Goal: Task Accomplishment & Management: Manage account settings

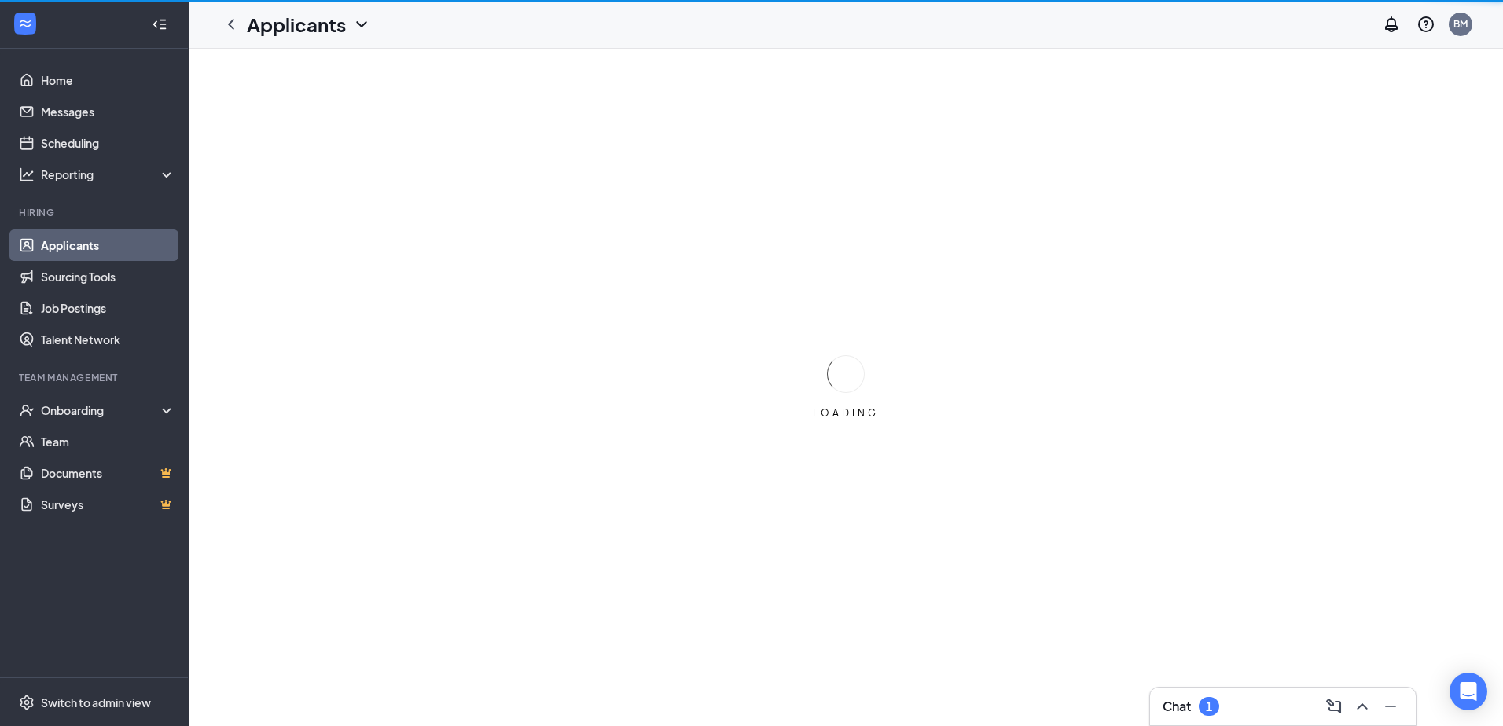
click at [1242, 717] on div "Chat 1" at bounding box center [1282, 706] width 241 height 25
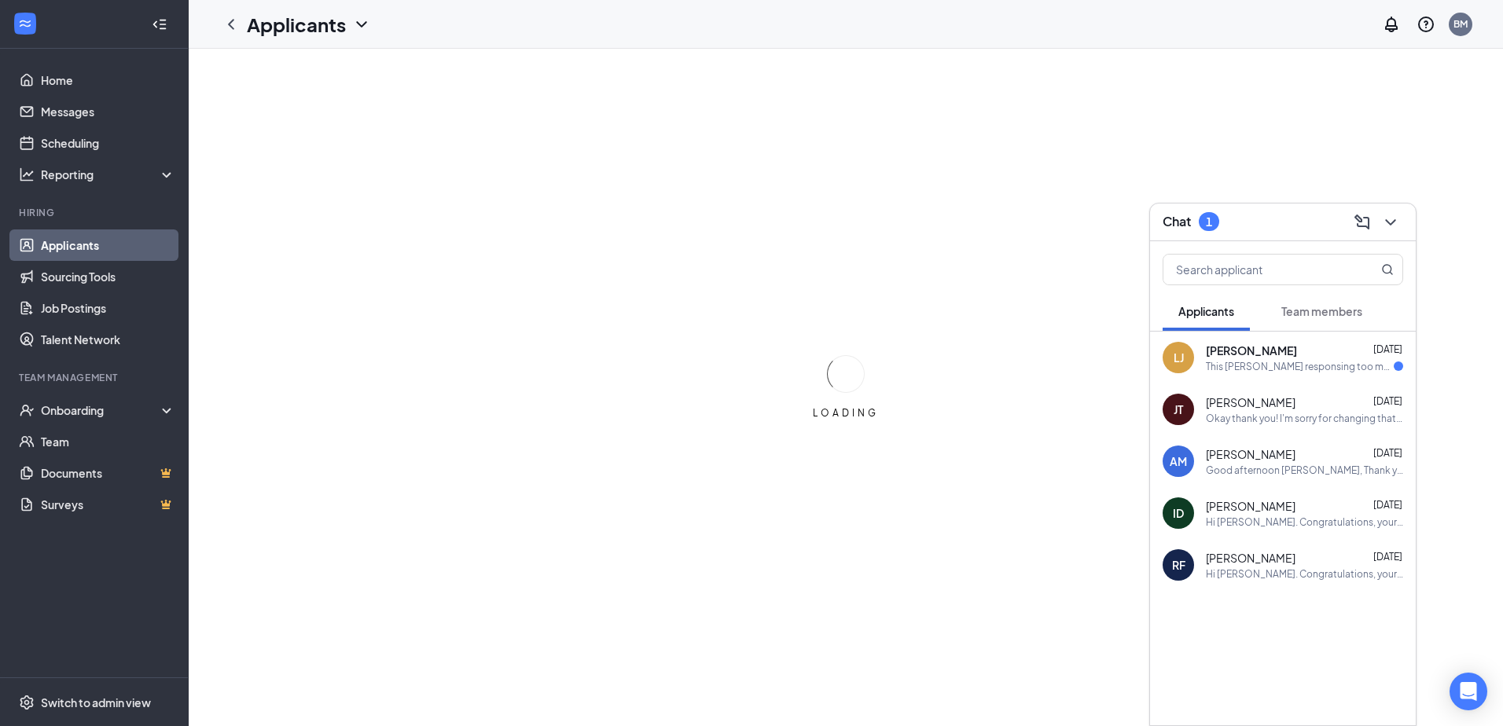
click at [1300, 367] on div "This [PERSON_NAME] responsing too my application is this for The Store On [GEOG…" at bounding box center [1300, 366] width 188 height 13
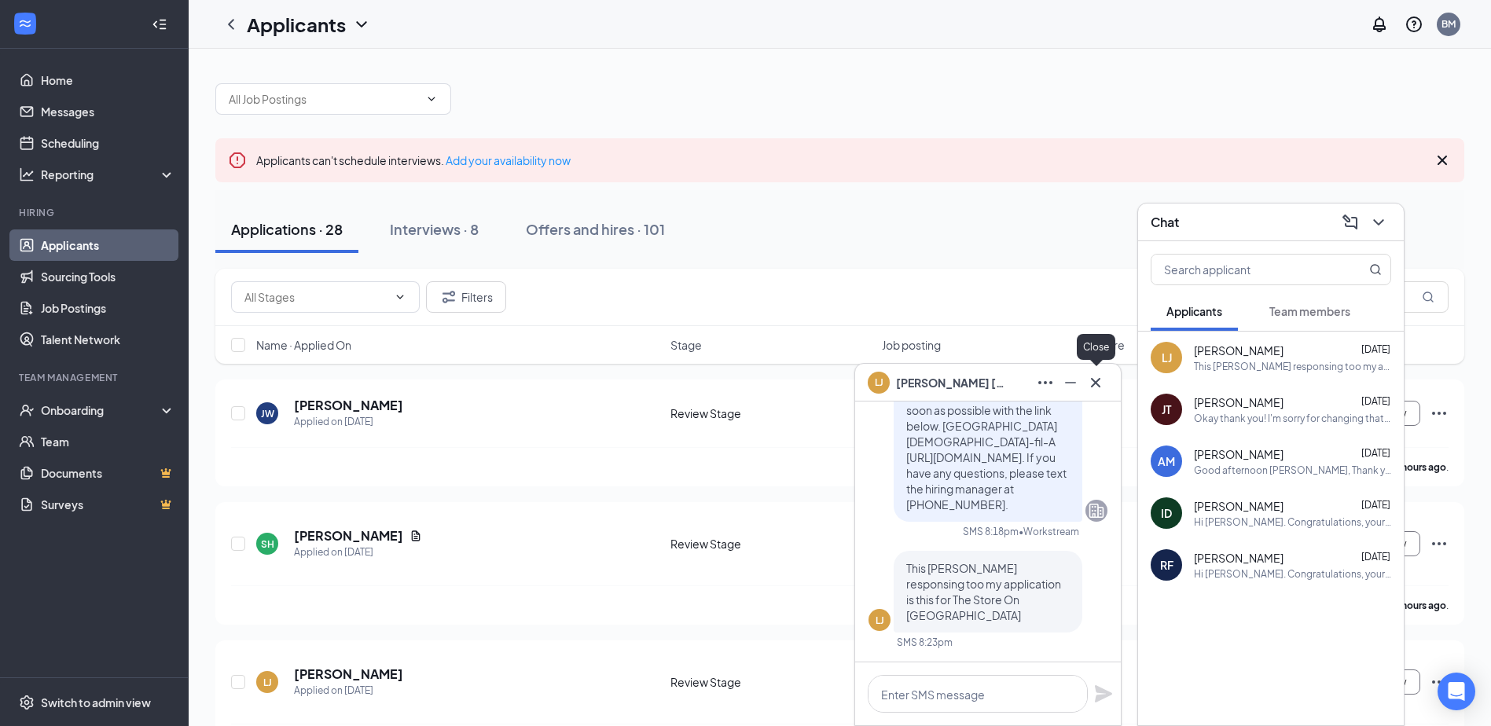
click at [1100, 375] on icon "Cross" at bounding box center [1095, 382] width 19 height 19
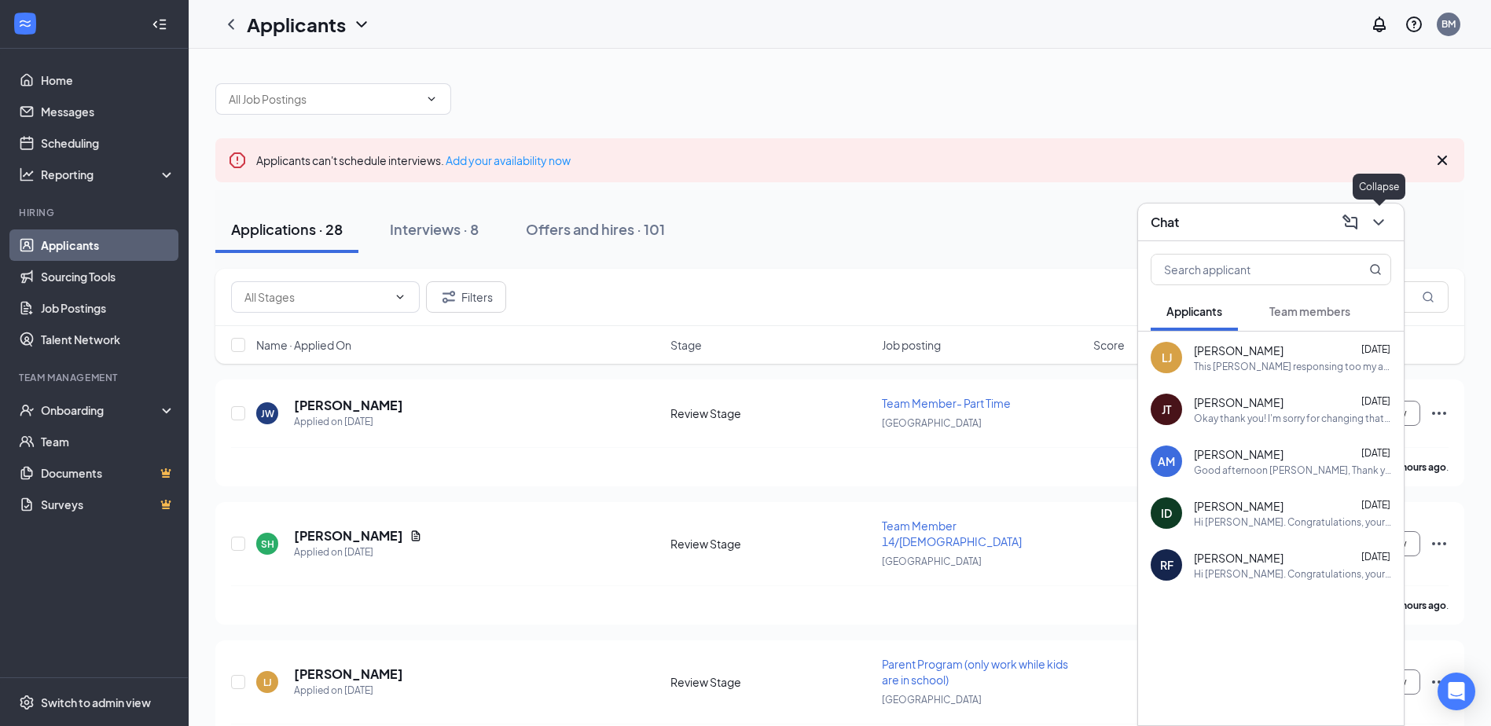
click at [1372, 221] on icon "ChevronDown" at bounding box center [1378, 222] width 19 height 19
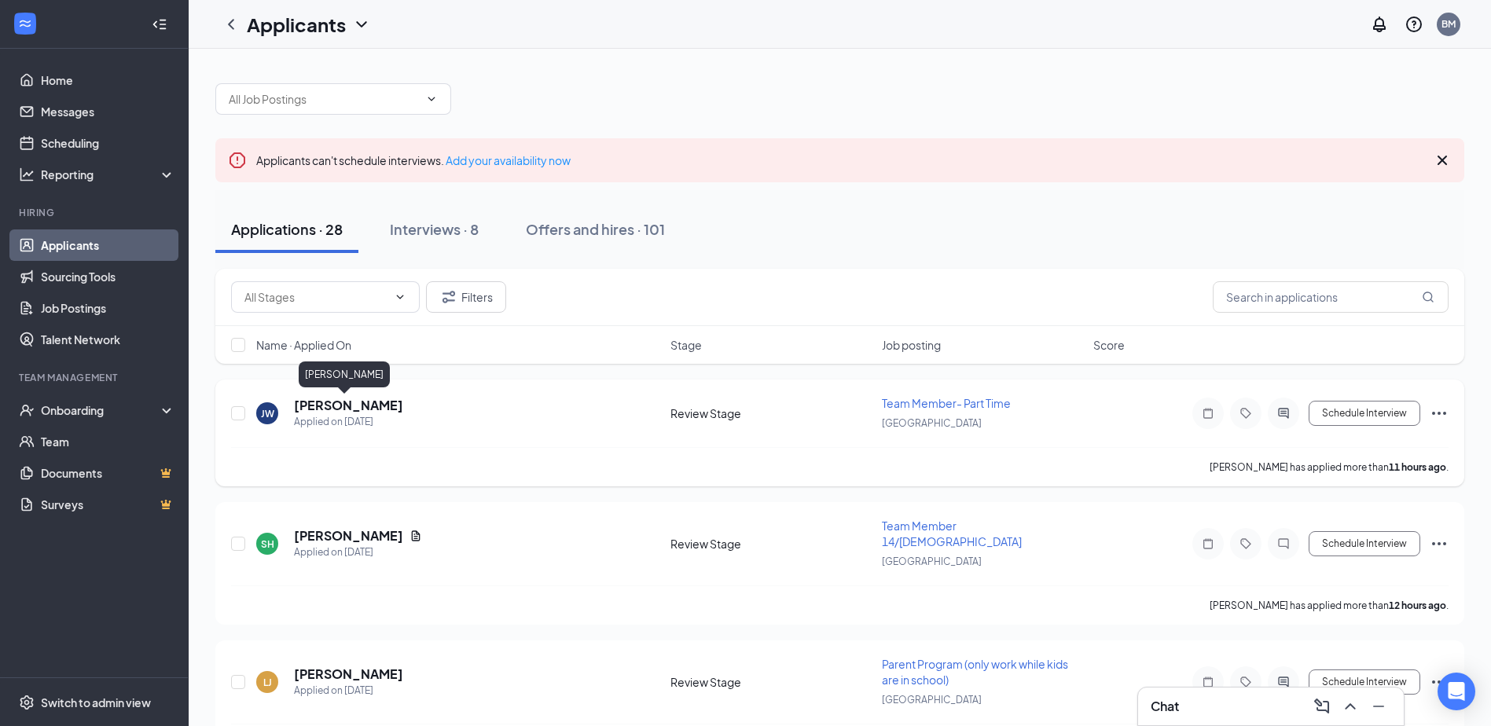
click at [336, 409] on h5 "[PERSON_NAME]" at bounding box center [348, 405] width 109 height 17
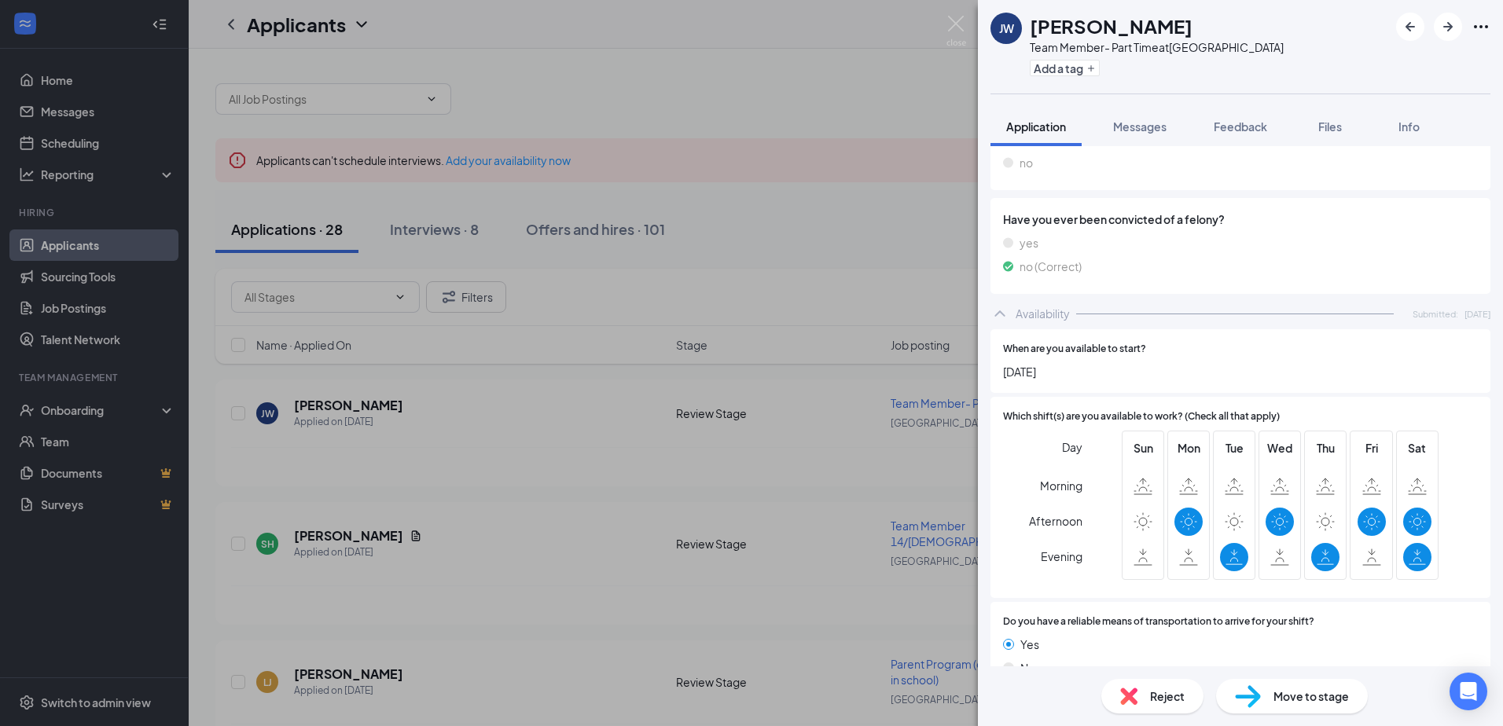
scroll to position [1276, 0]
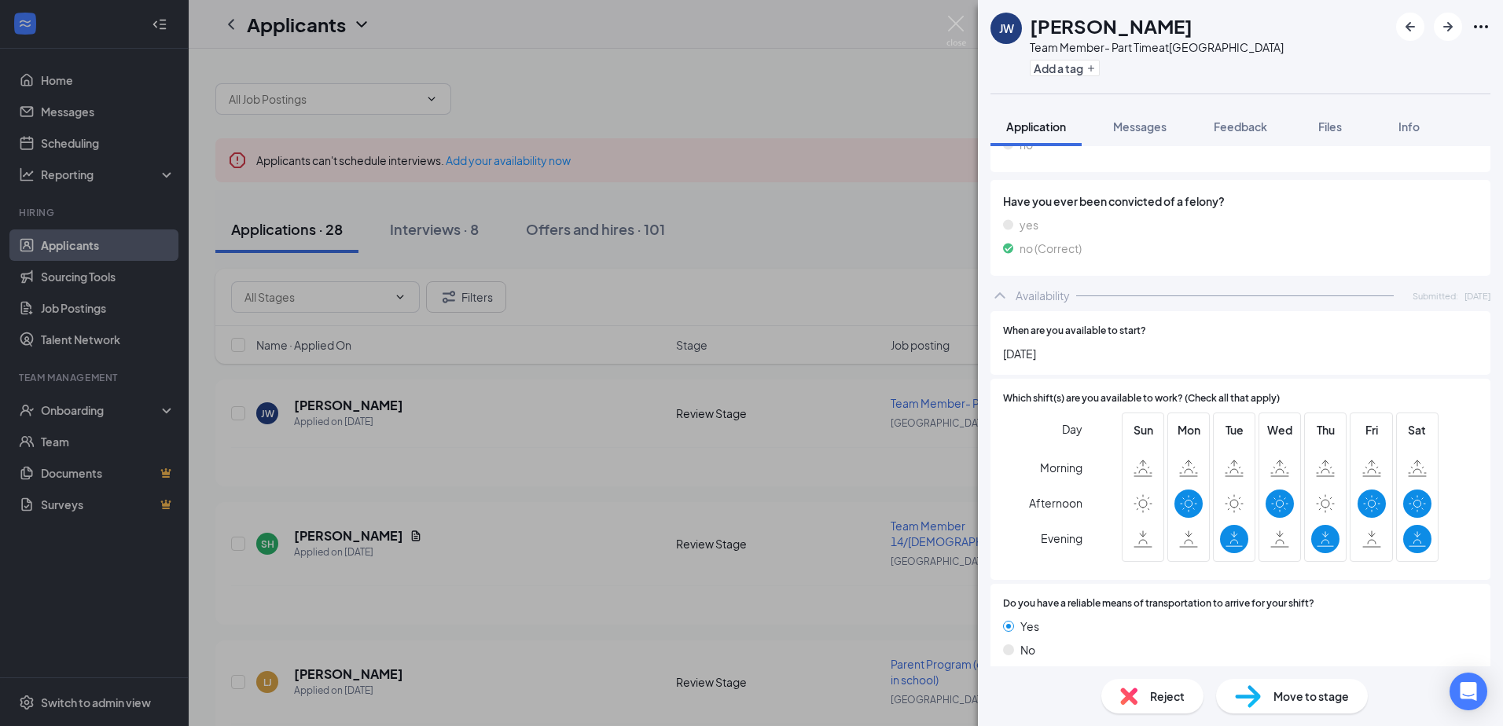
click at [666, 527] on div "[PERSON_NAME] Team Member- Part Time at [GEOGRAPHIC_DATA] Add a tag Application…" at bounding box center [751, 363] width 1503 height 726
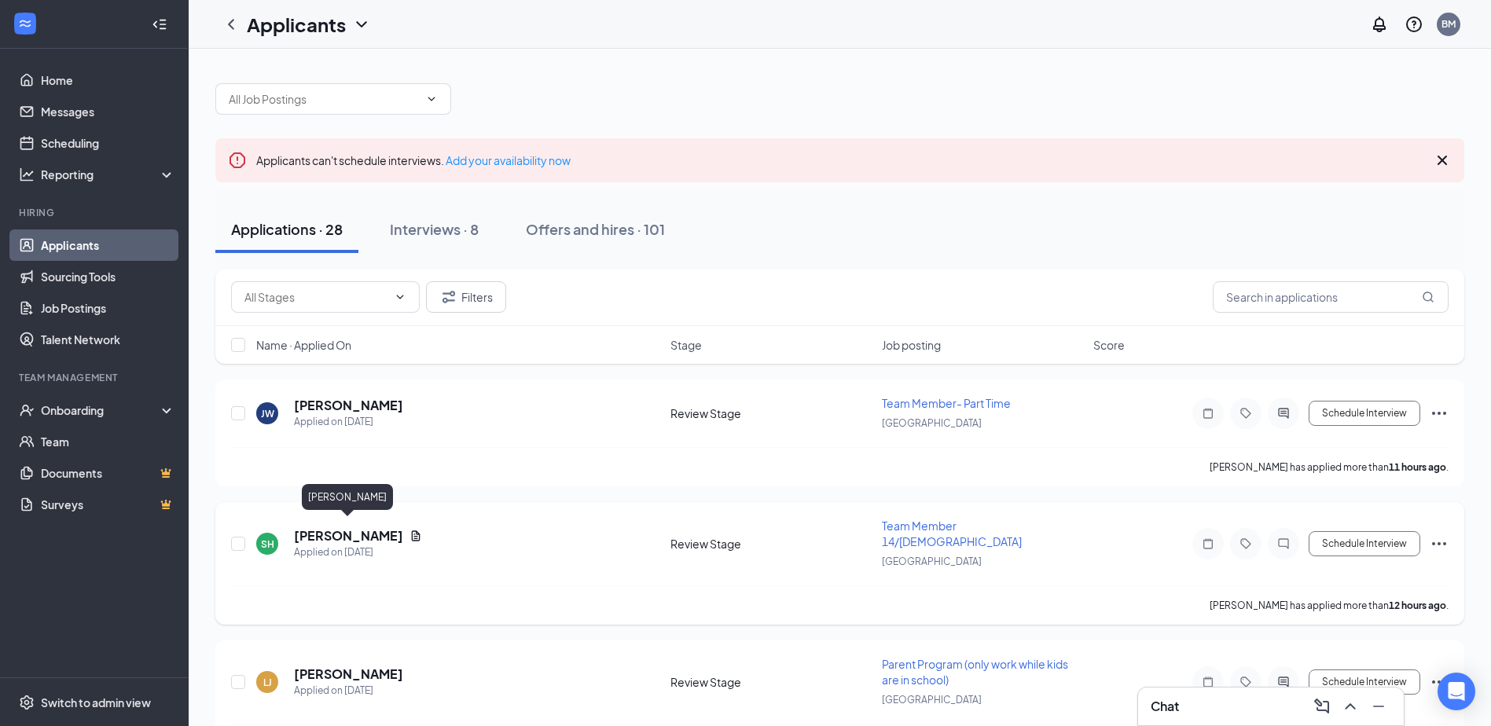
click at [363, 534] on h5 "[PERSON_NAME]" at bounding box center [348, 535] width 109 height 17
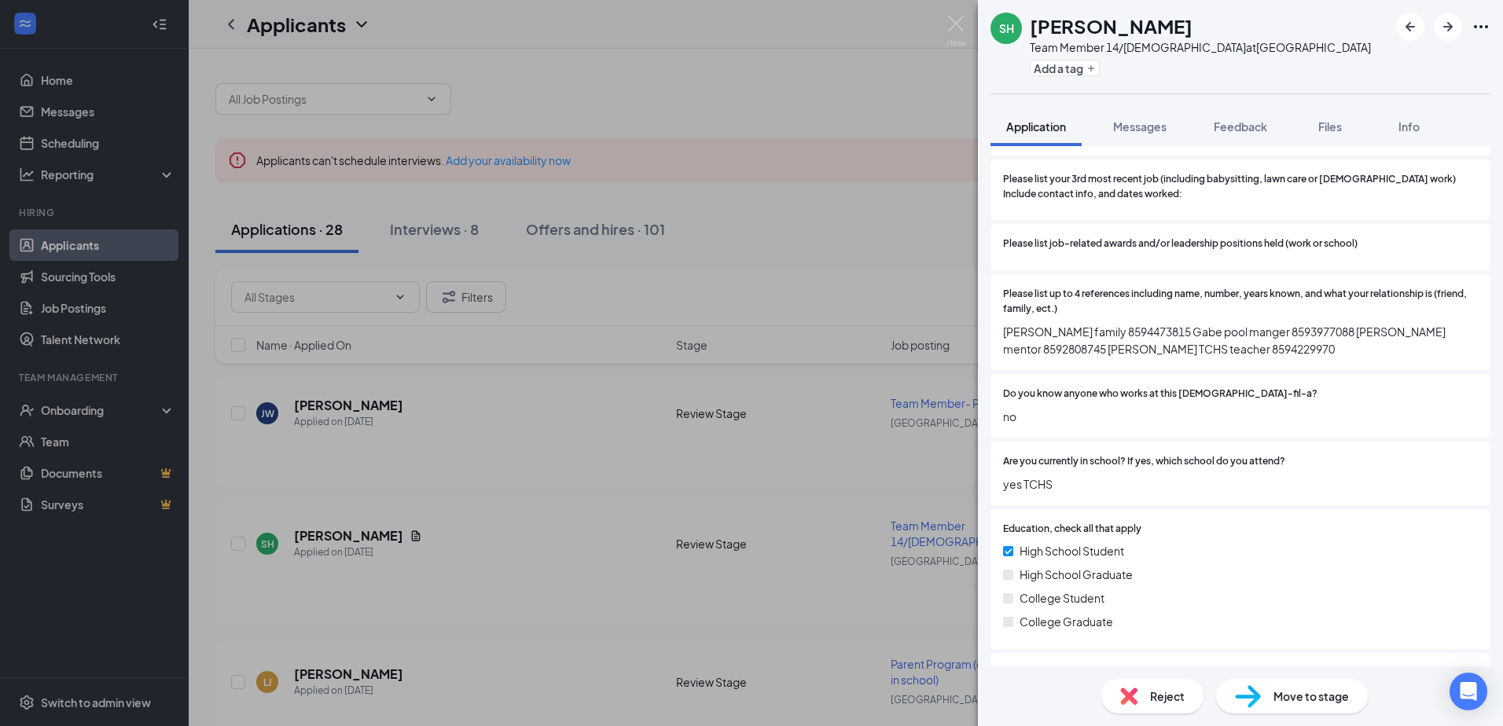
scroll to position [943, 0]
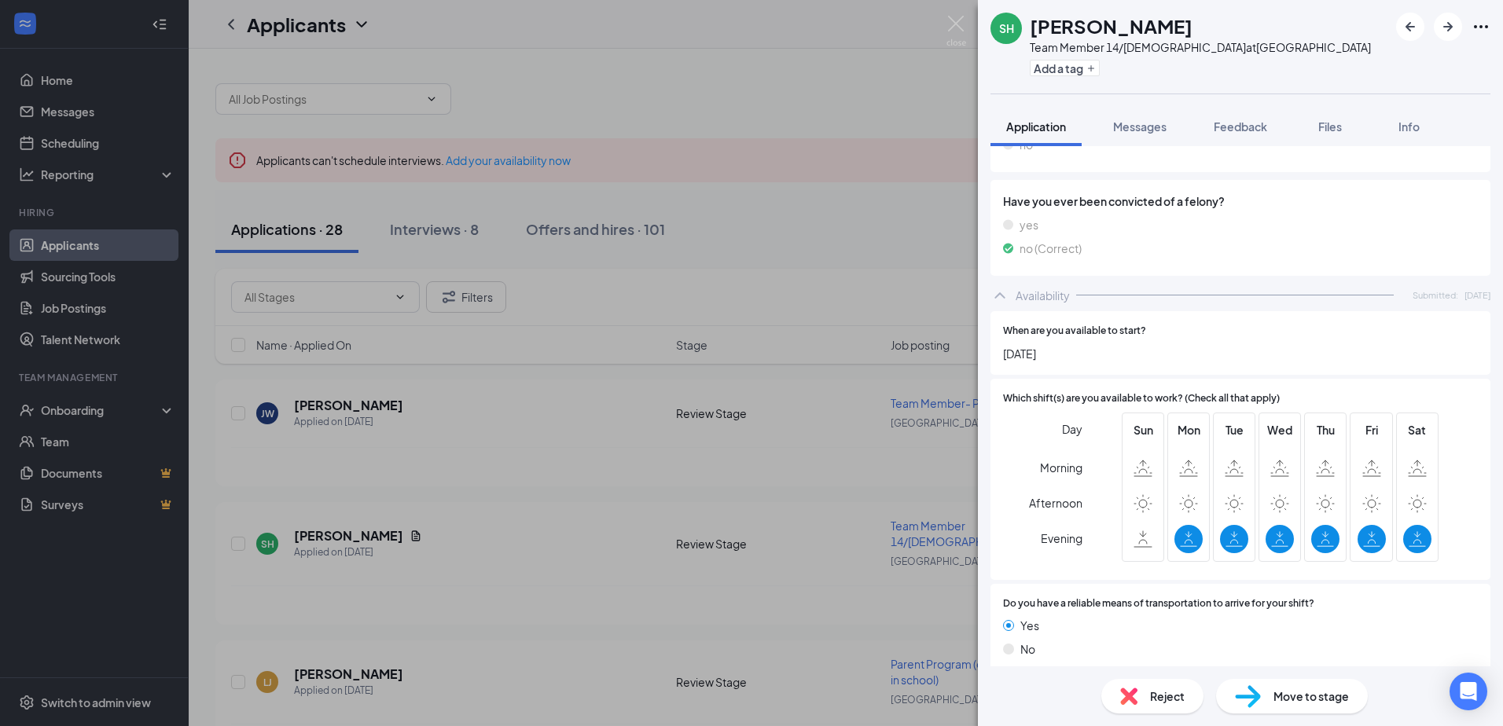
click at [1274, 689] on span "Move to stage" at bounding box center [1310, 696] width 75 height 17
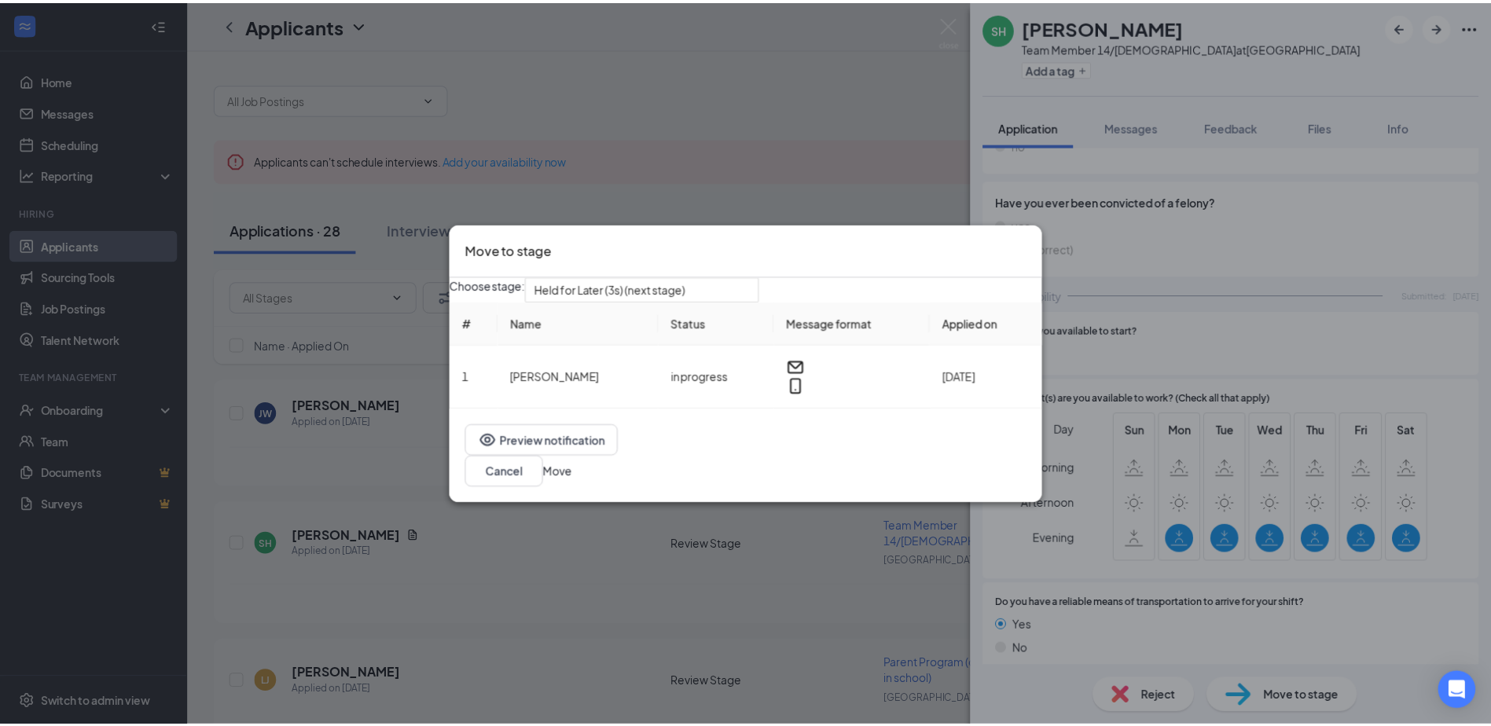
scroll to position [1651, 0]
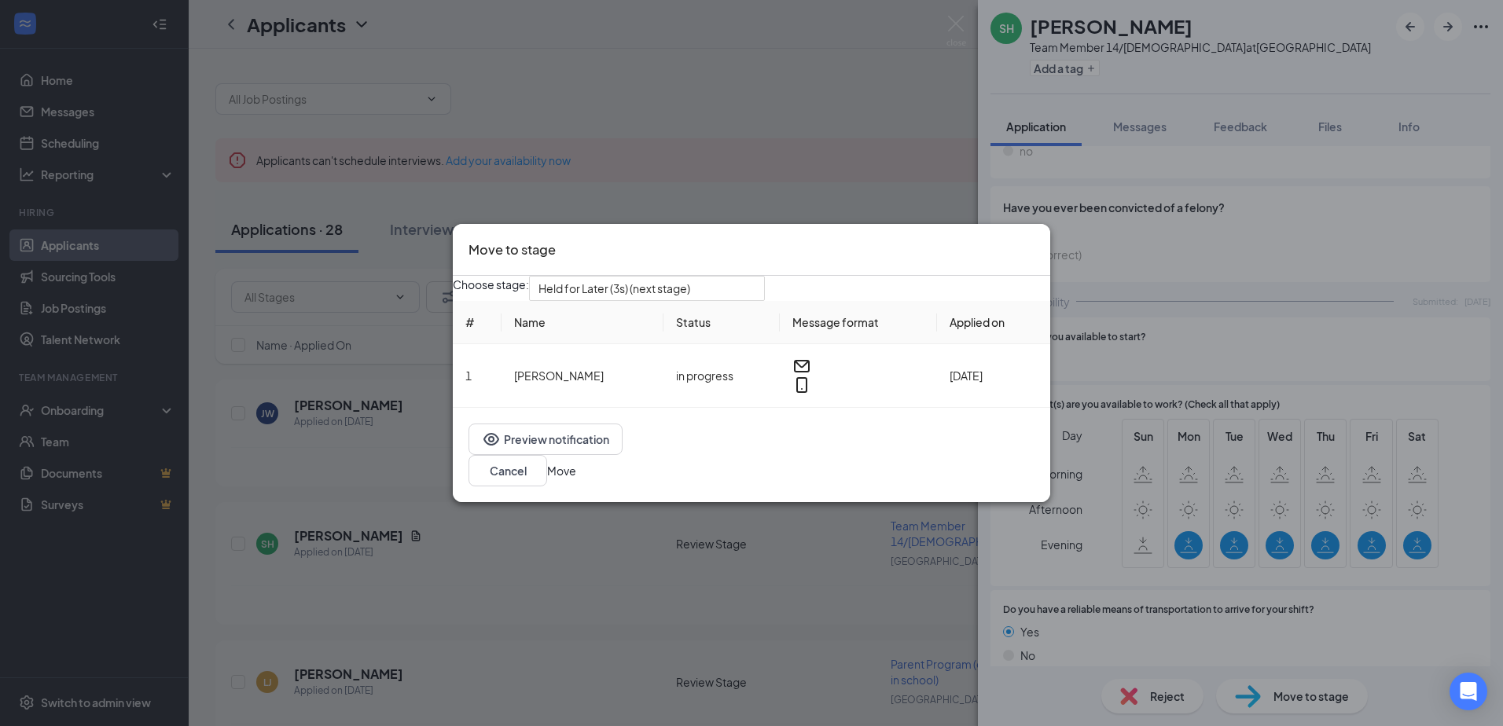
click at [576, 472] on button "Move" at bounding box center [561, 470] width 29 height 17
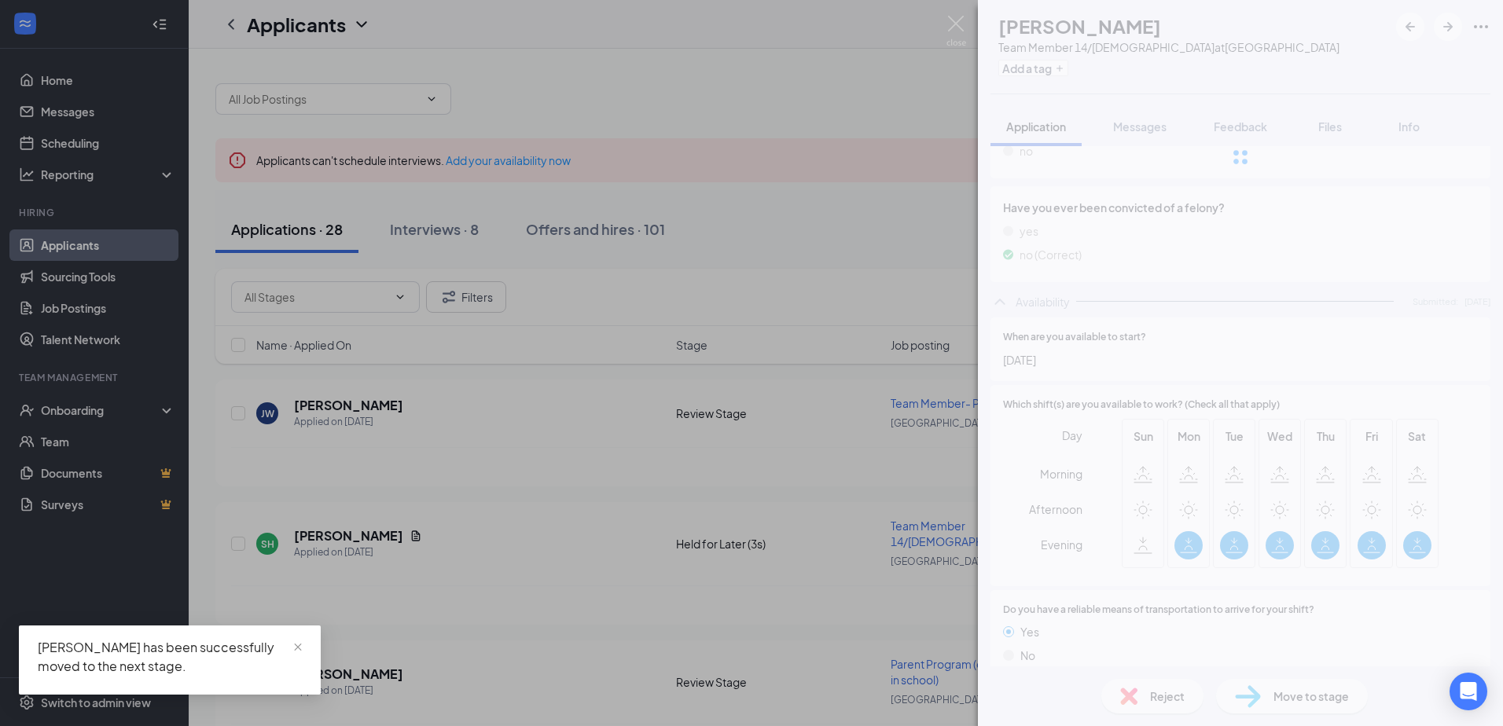
click at [538, 618] on div "SH [PERSON_NAME] Team Member 14/[DEMOGRAPHIC_DATA] at [GEOGRAPHIC_DATA] Add a t…" at bounding box center [751, 363] width 1503 height 726
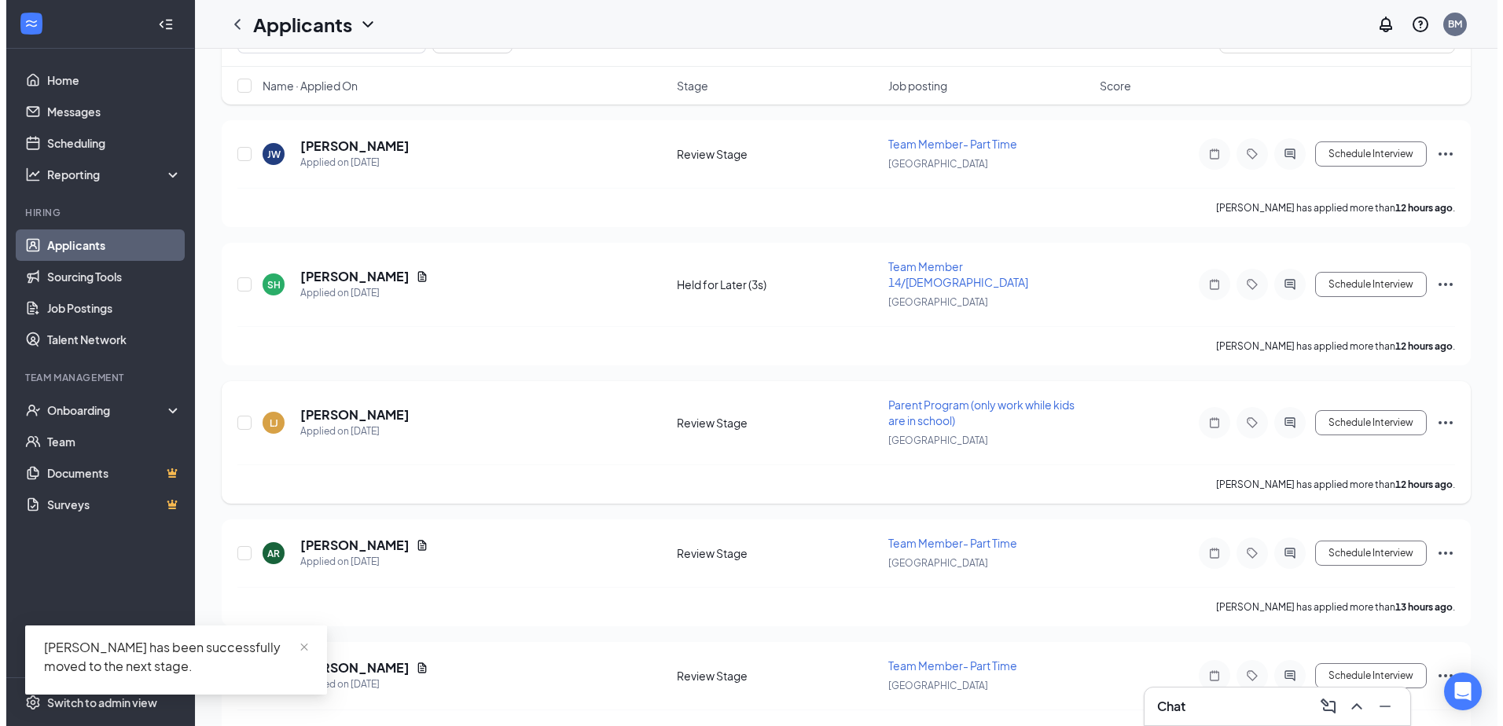
scroll to position [314, 0]
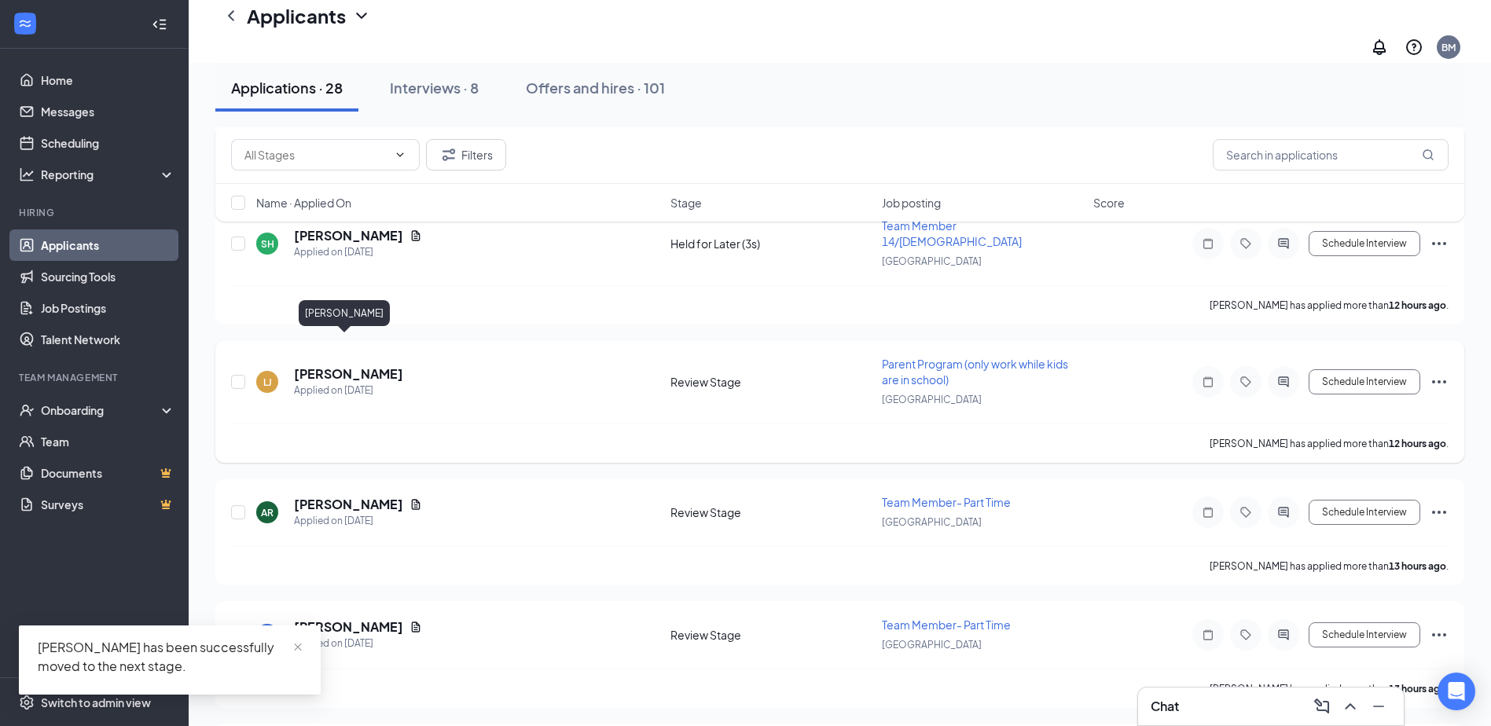
click at [347, 365] on h5 "[PERSON_NAME]" at bounding box center [348, 373] width 109 height 17
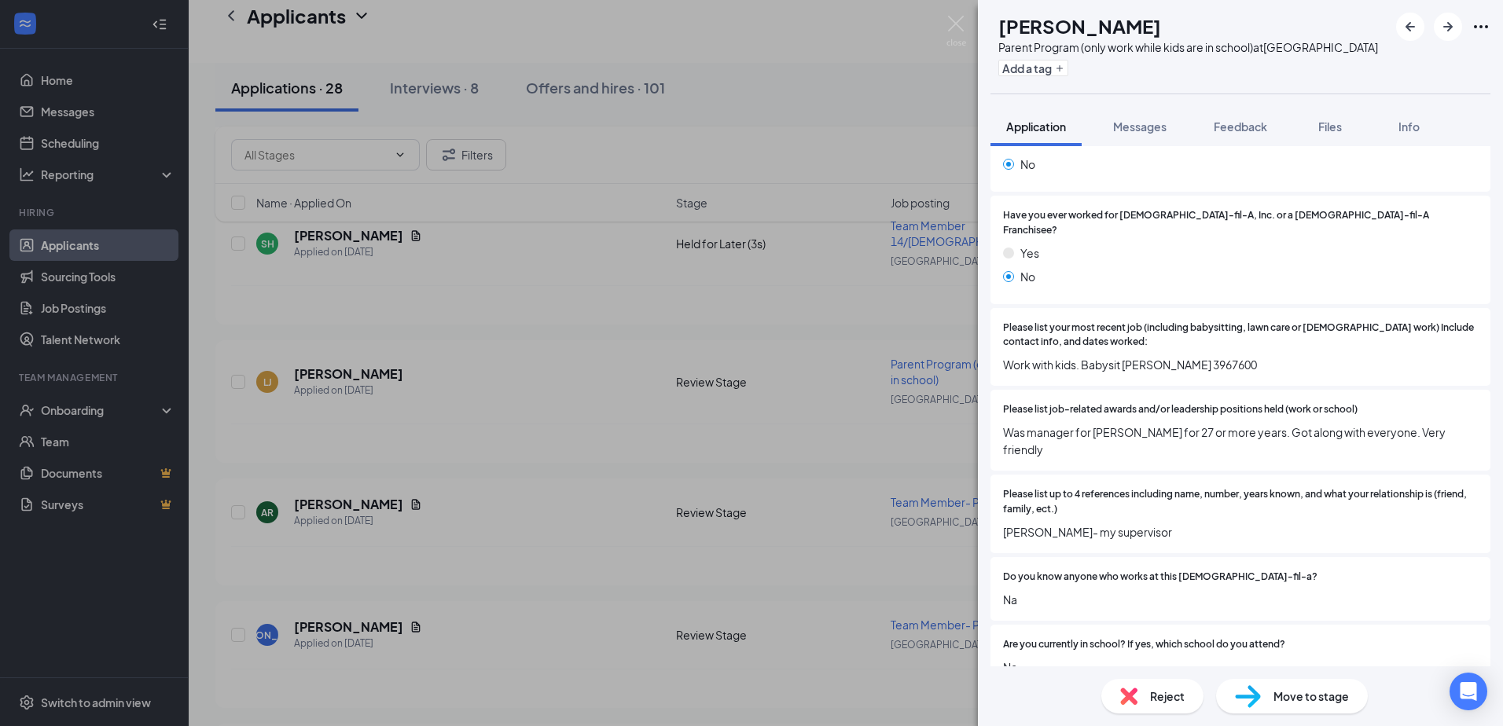
scroll to position [472, 0]
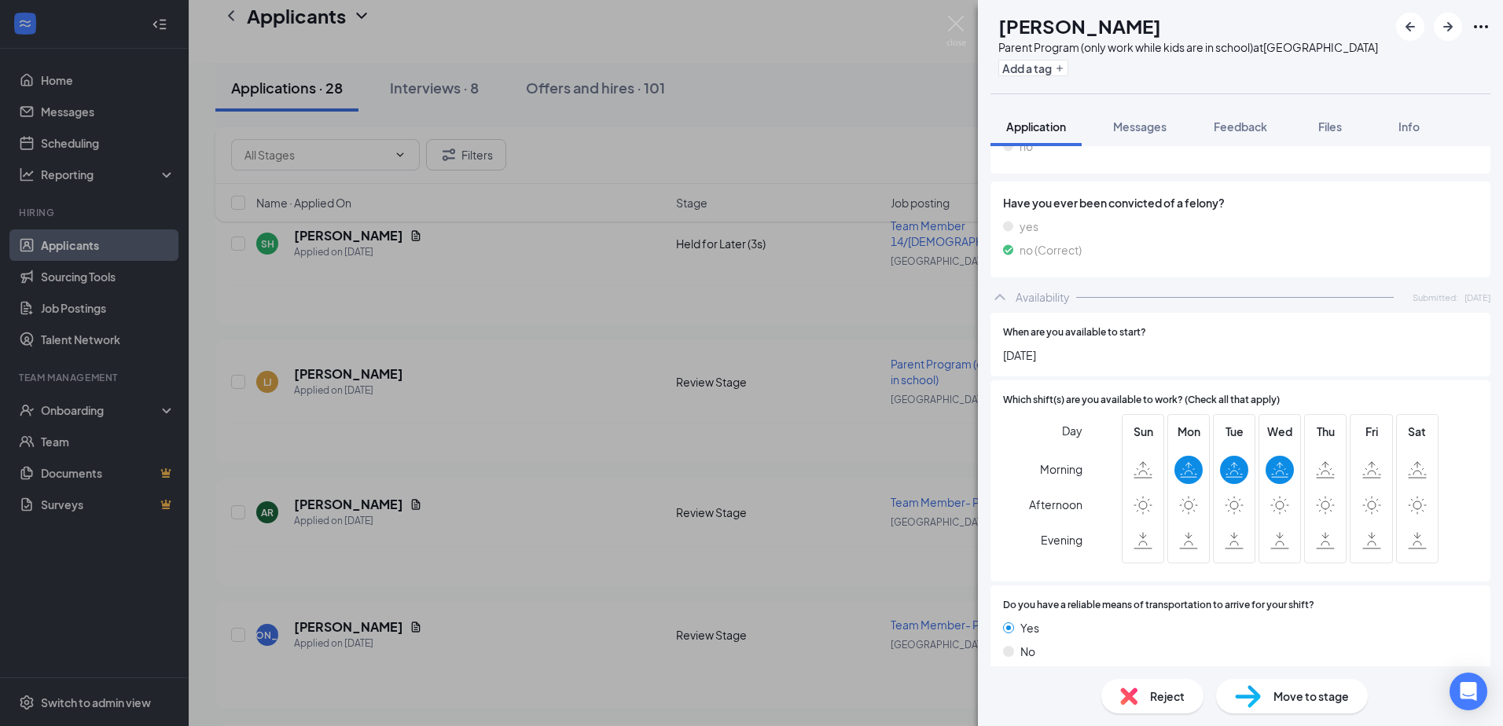
click at [1148, 698] on div "Reject" at bounding box center [1152, 696] width 102 height 35
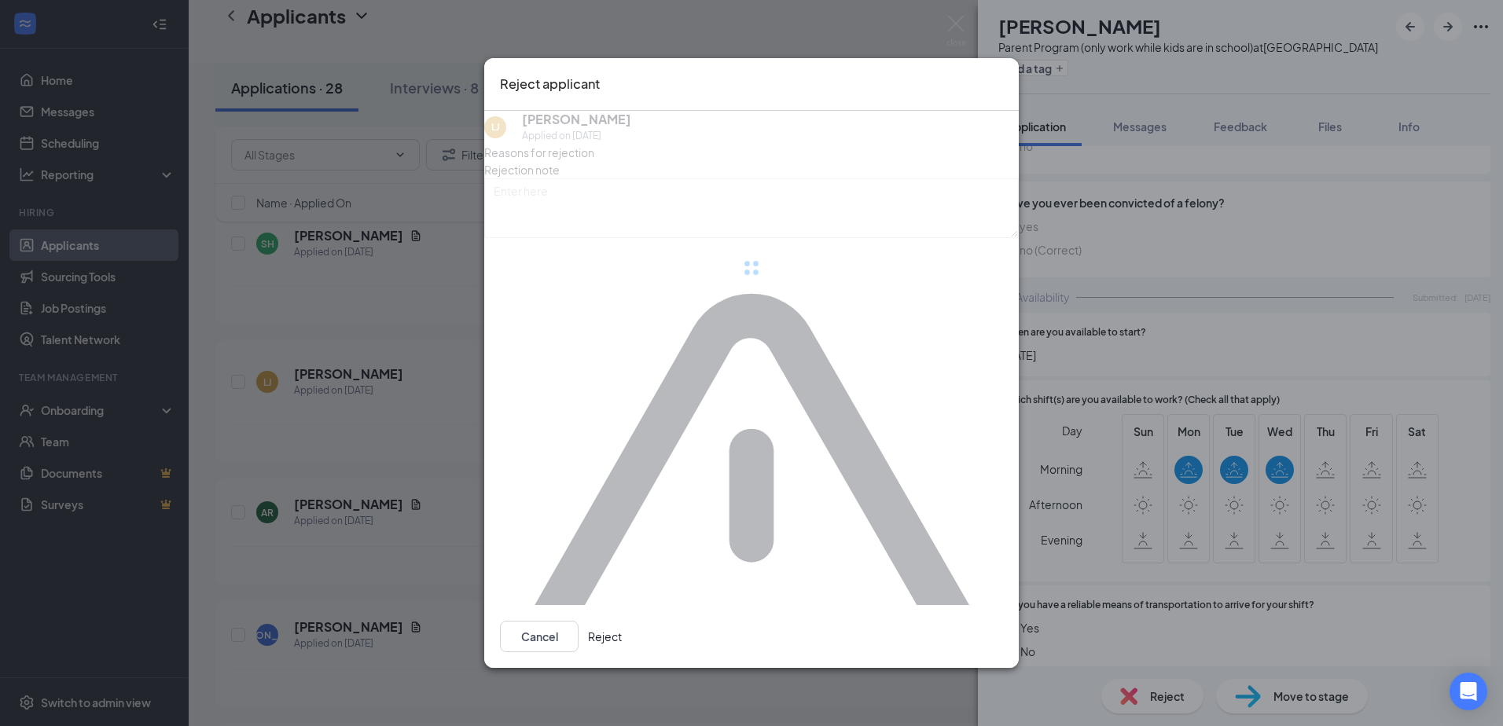
scroll to position [1302, 0]
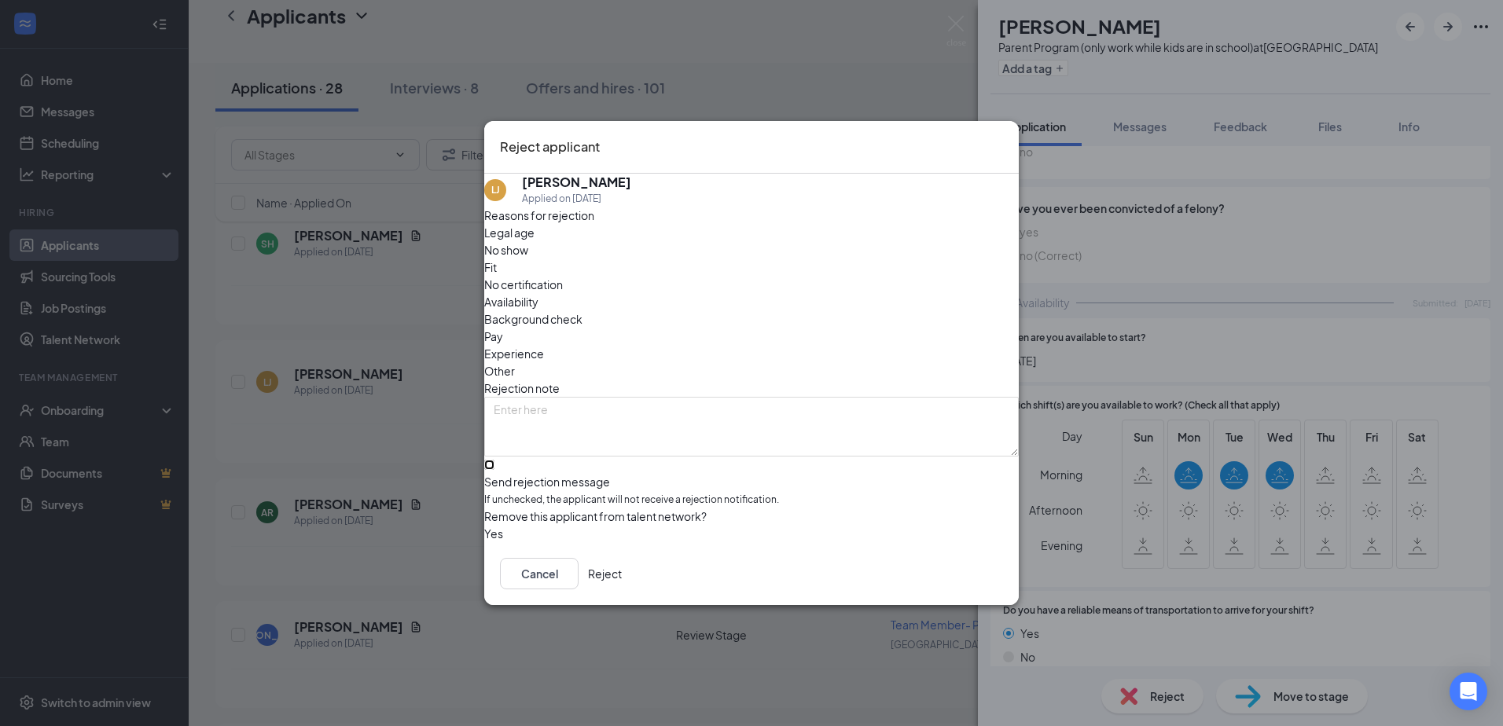
click at [494, 460] on input "Send rejection message If unchecked, the applicant will not receive a rejection…" at bounding box center [489, 465] width 10 height 10
checkbox input "true"
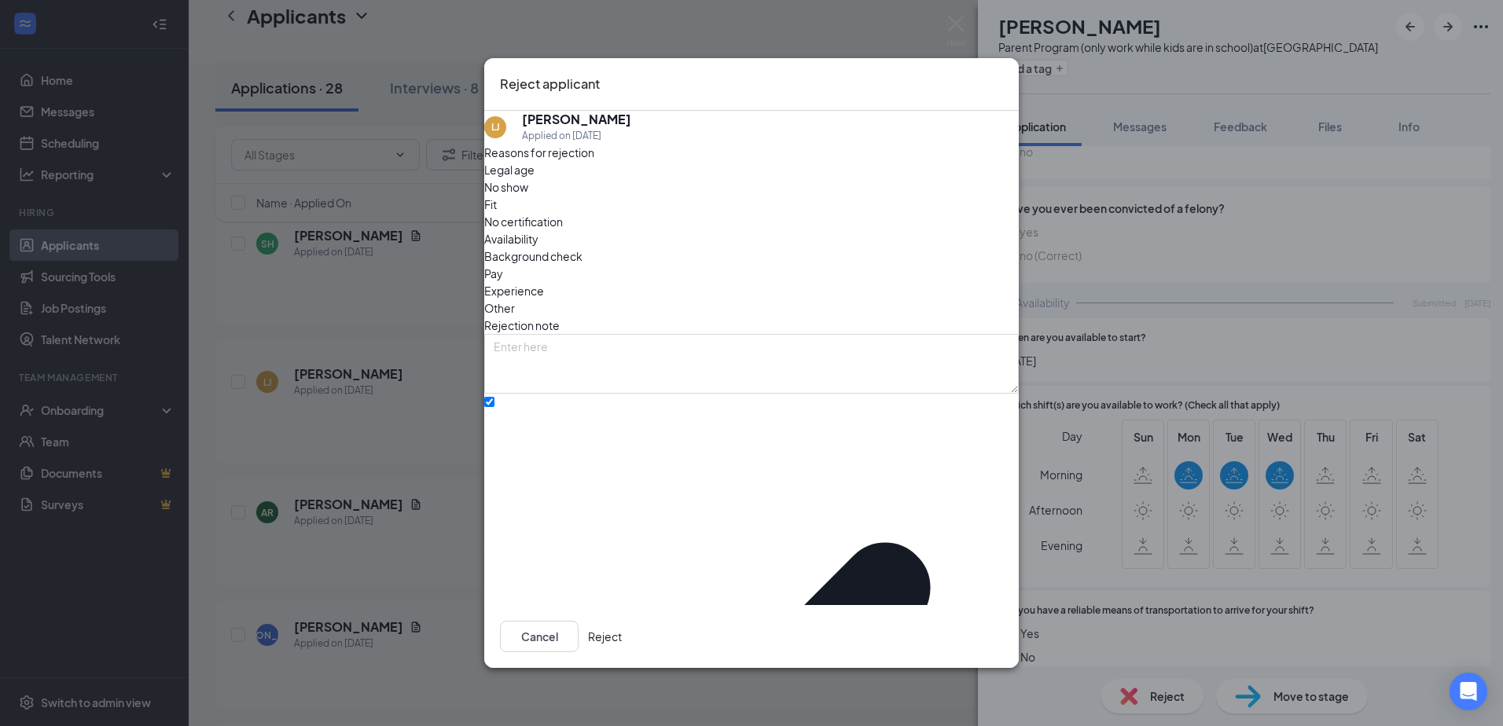
click at [622, 622] on button "Reject" at bounding box center [605, 636] width 34 height 31
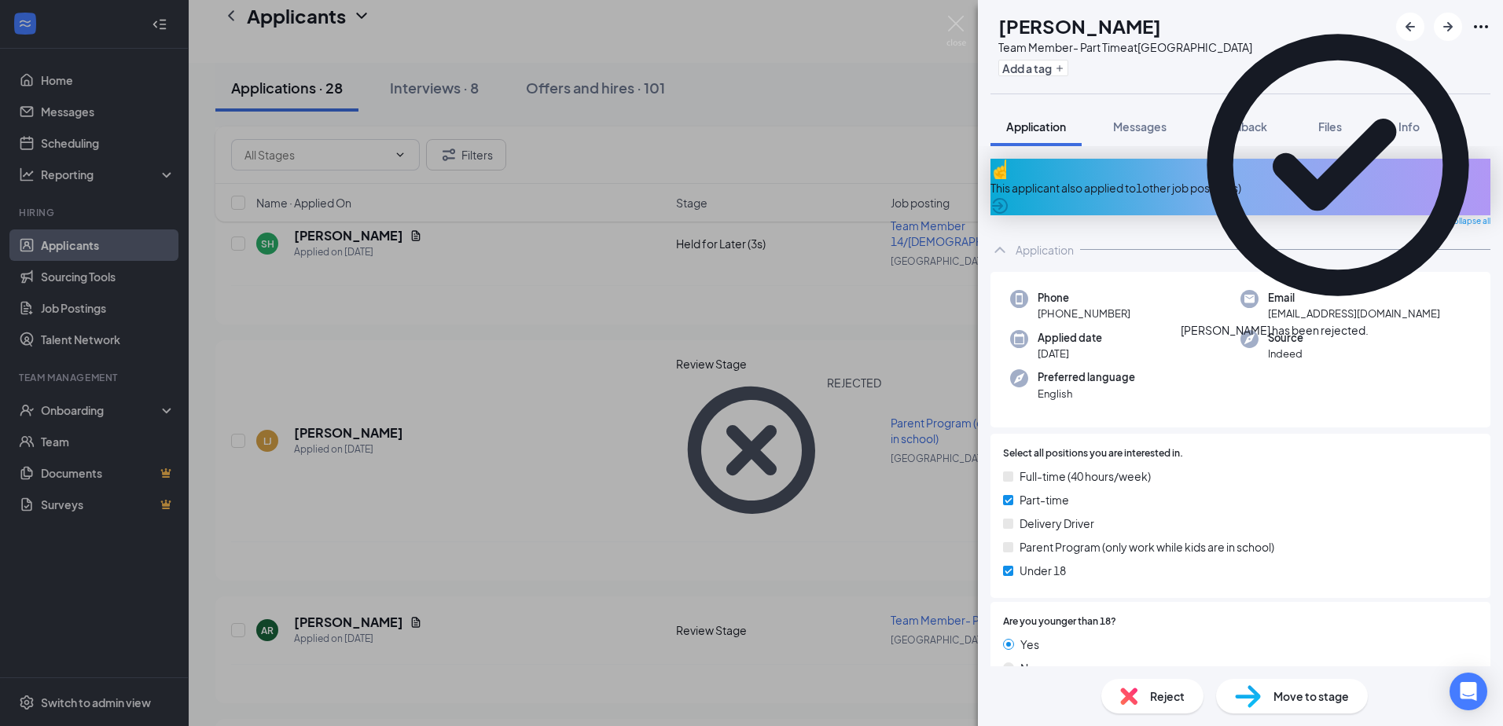
click at [1368, 322] on icon "Cross" at bounding box center [1368, 322] width 0 height 0
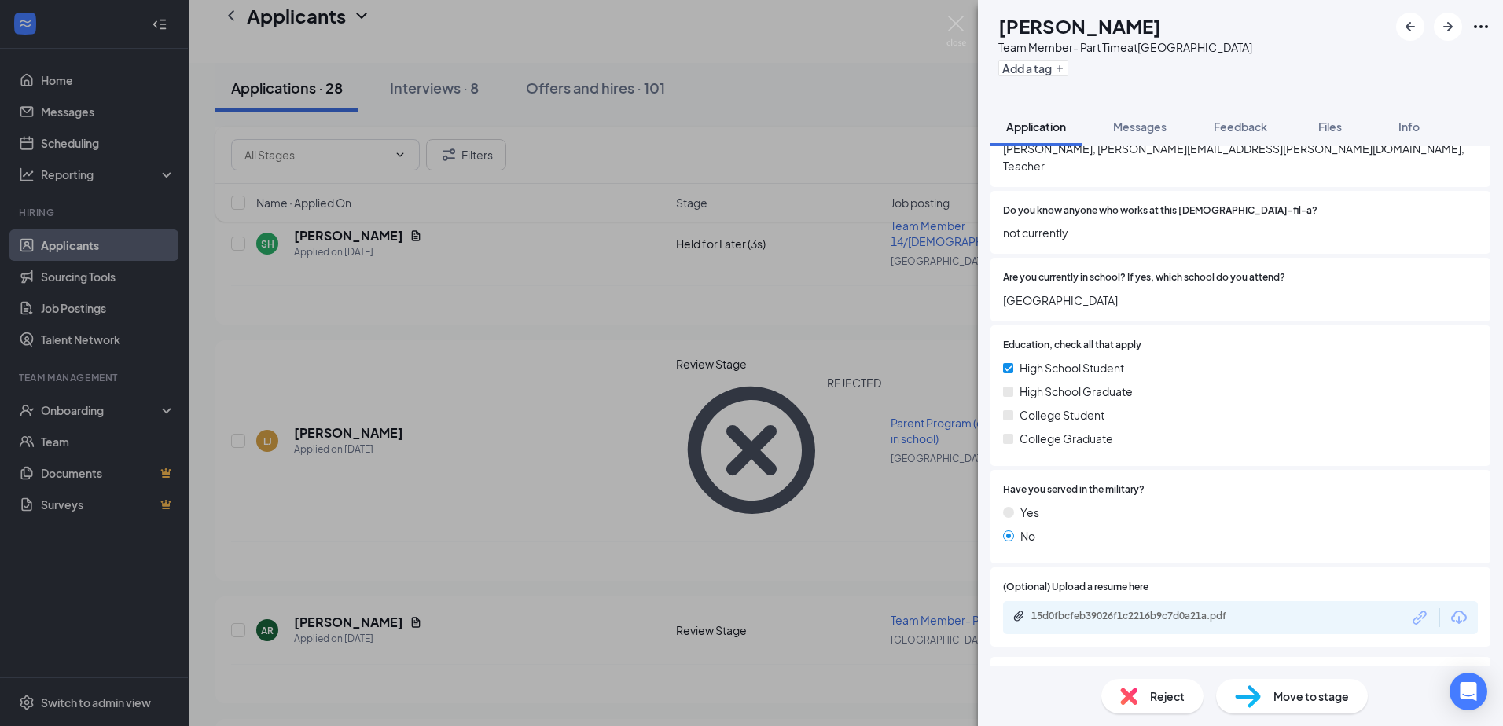
scroll to position [1240, 0]
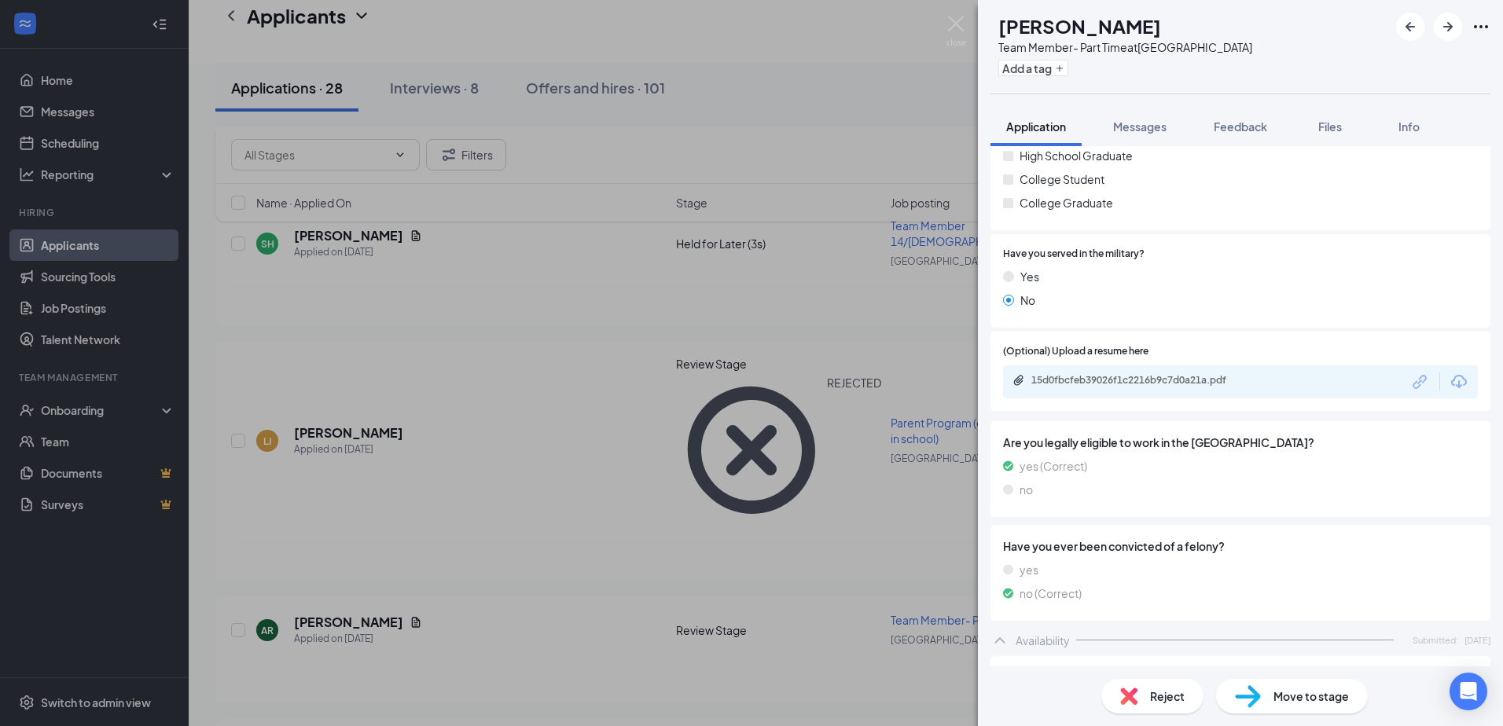
click at [1159, 701] on span "Reject" at bounding box center [1167, 696] width 35 height 17
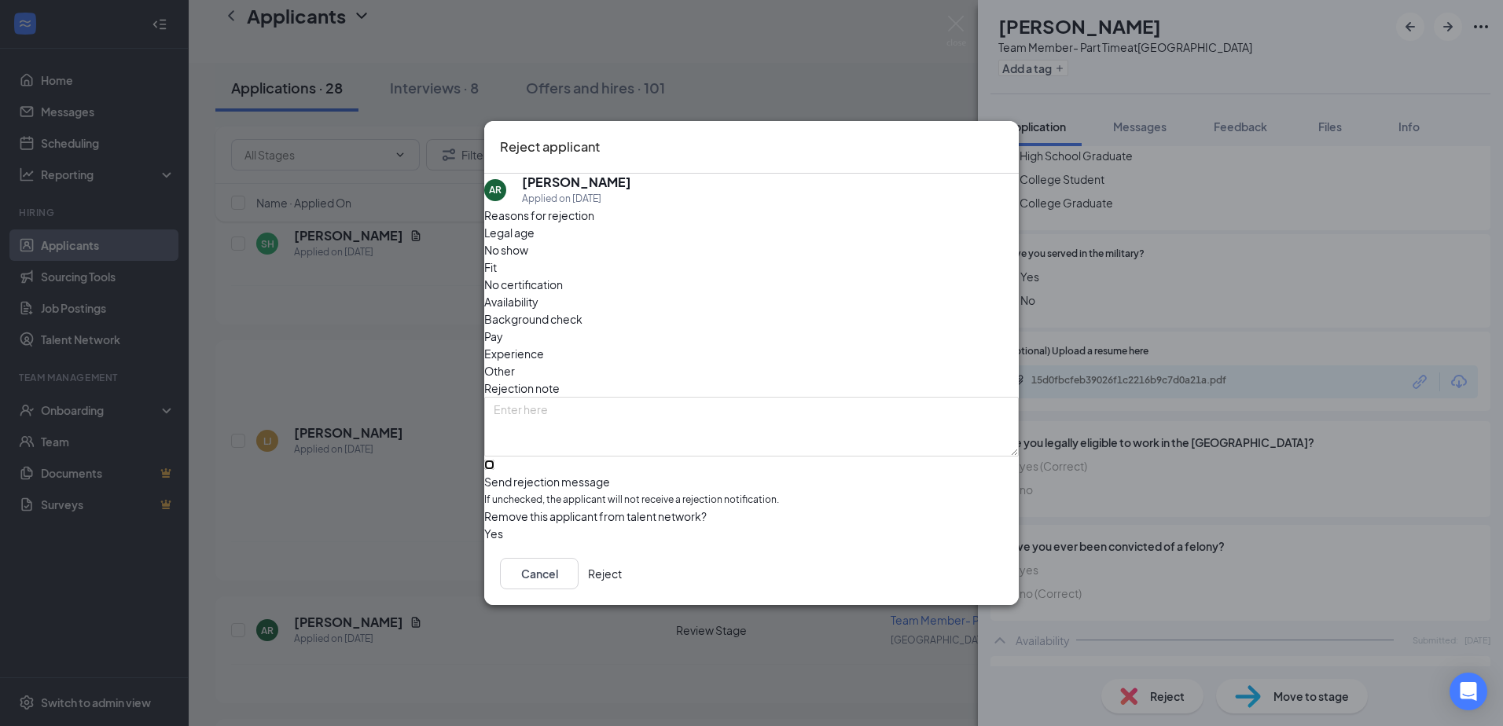
click at [494, 460] on input "Send rejection message If unchecked, the applicant will not receive a rejection…" at bounding box center [489, 465] width 10 height 10
checkbox input "true"
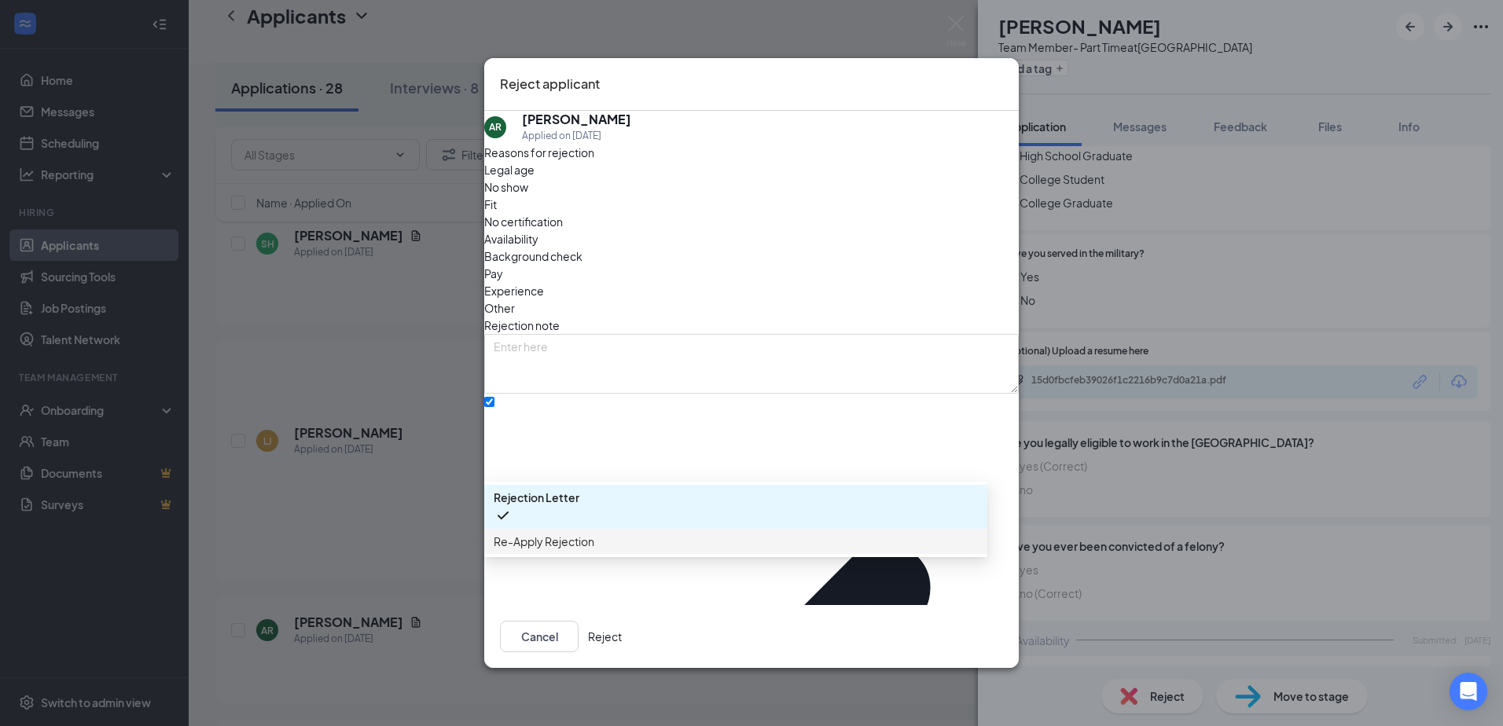
click at [594, 550] on span "Re-Apply Rejection" at bounding box center [544, 541] width 101 height 17
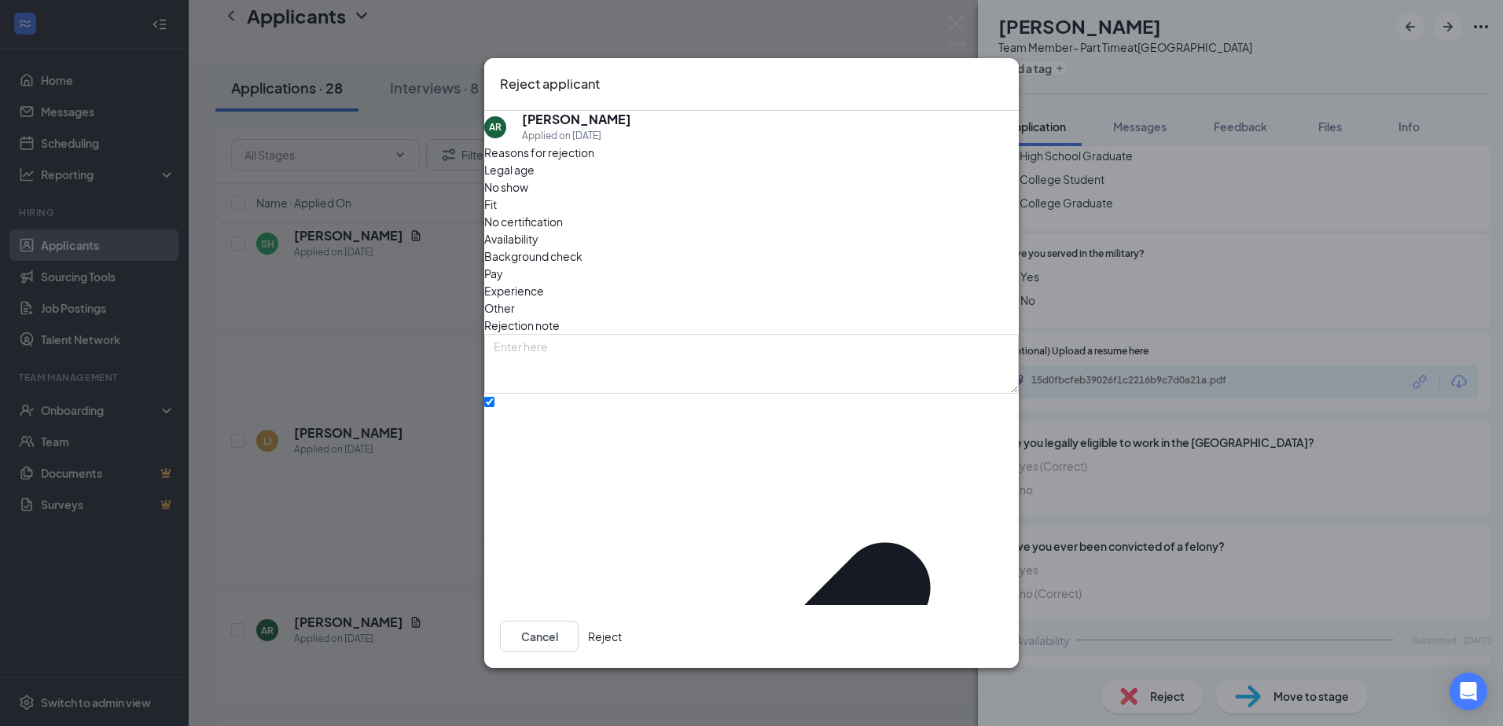
click at [622, 621] on button "Reject" at bounding box center [605, 636] width 34 height 31
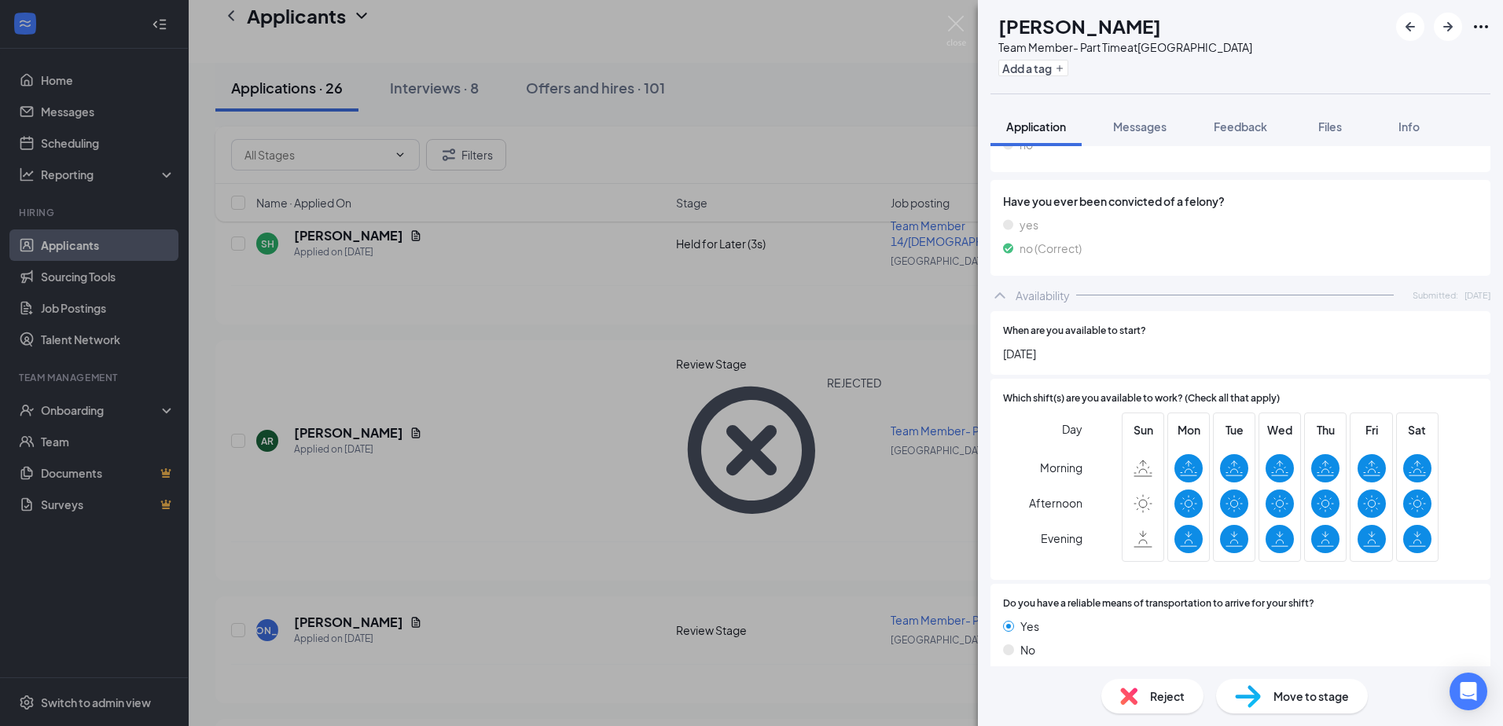
click at [1140, 700] on div "Reject" at bounding box center [1152, 696] width 102 height 35
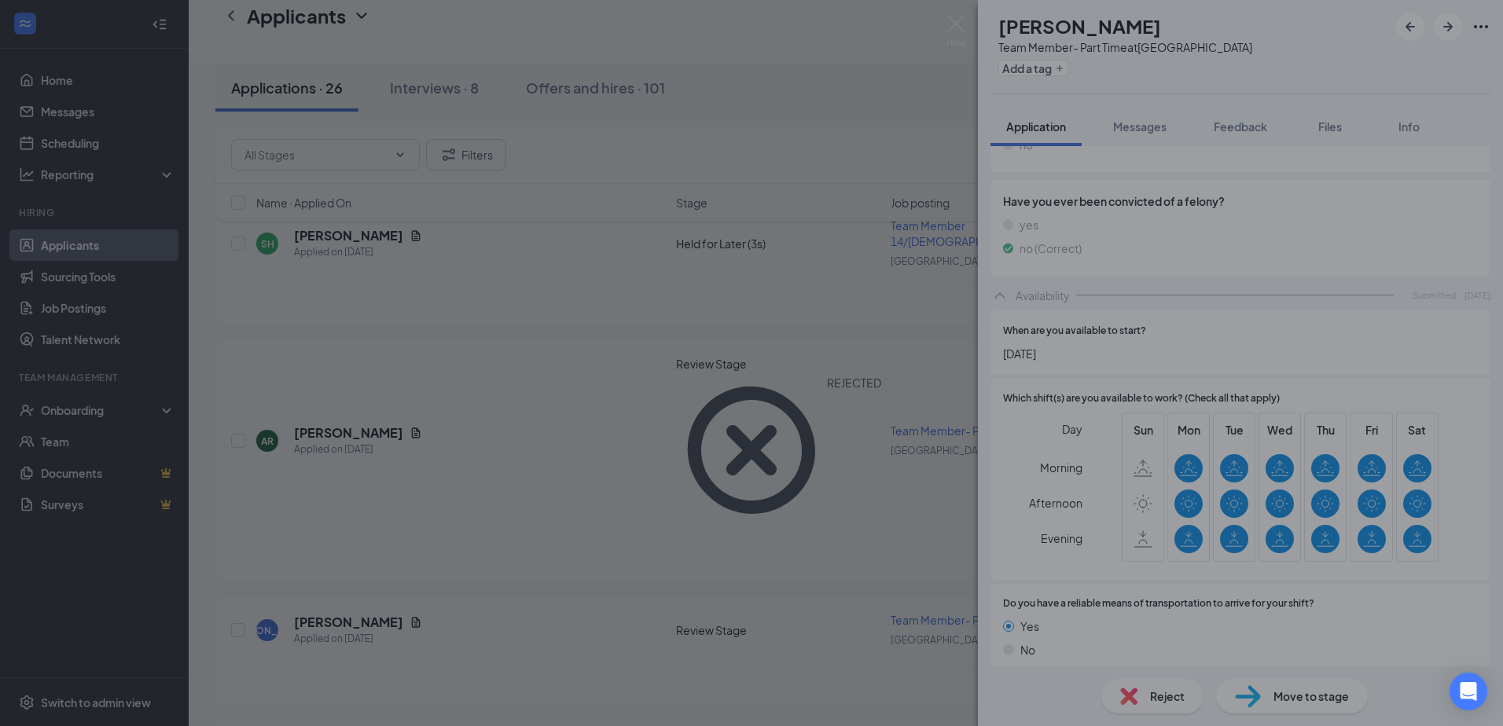
scroll to position [1071, 0]
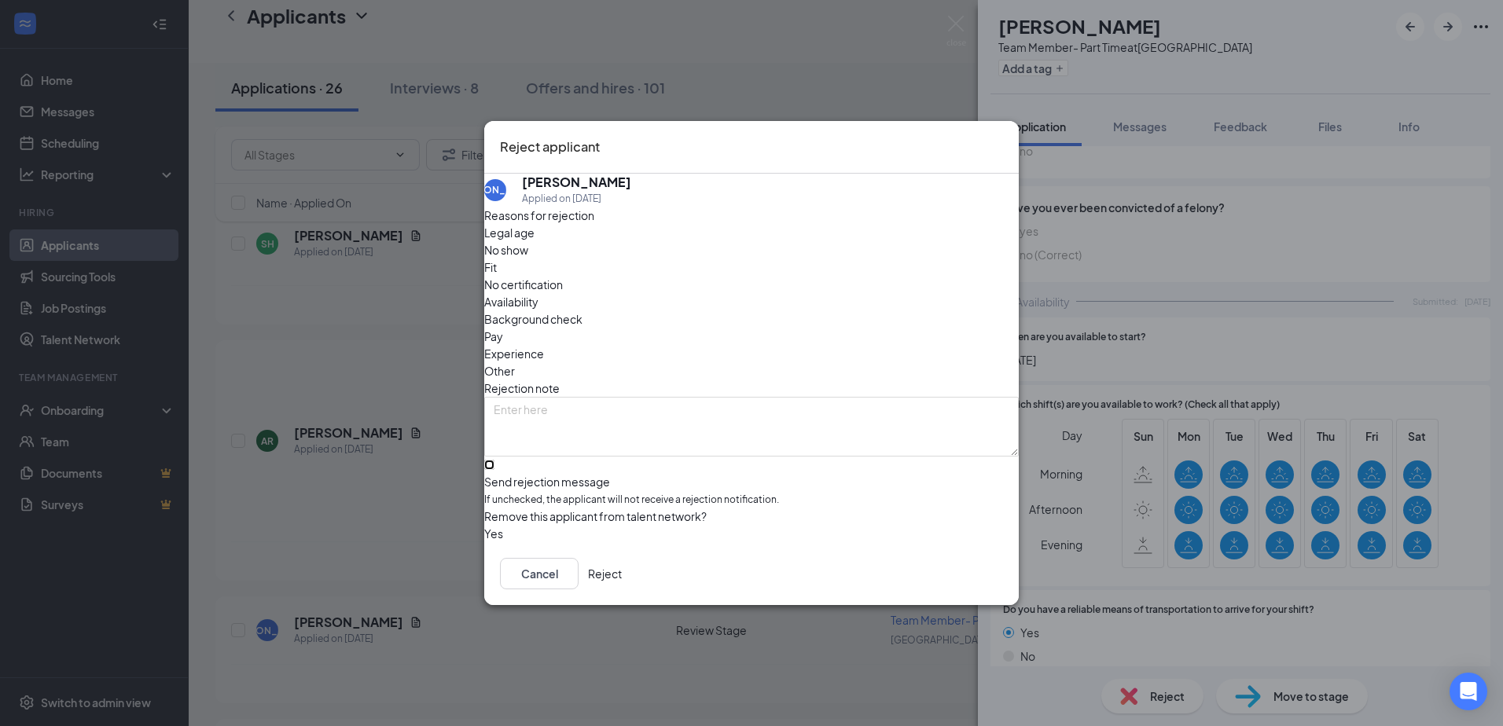
click at [494, 460] on input "Send rejection message If unchecked, the applicant will not receive a rejection…" at bounding box center [489, 465] width 10 height 10
checkbox input "true"
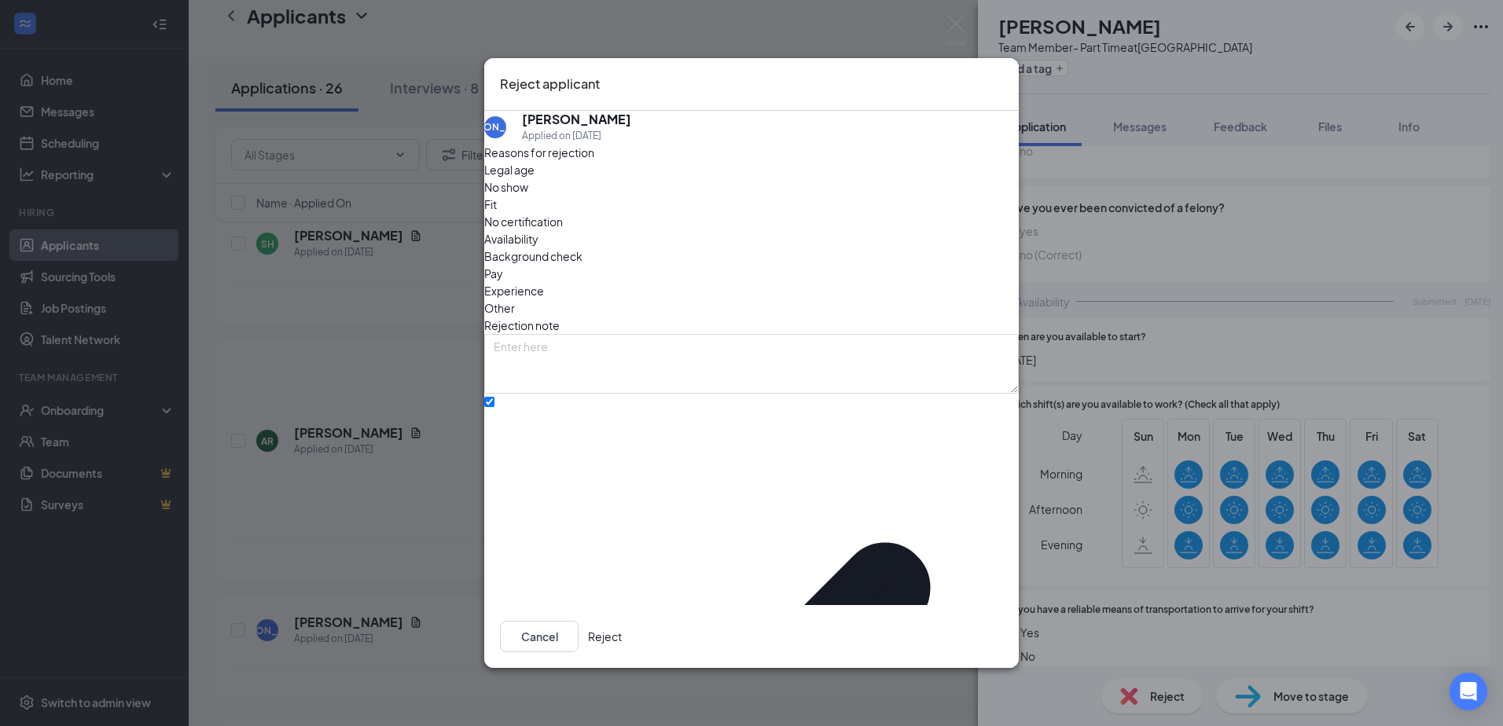
drag, startPoint x: 941, startPoint y: 629, endPoint x: 957, endPoint y: 629, distance: 15.7
click at [622, 630] on button "Reject" at bounding box center [605, 636] width 34 height 31
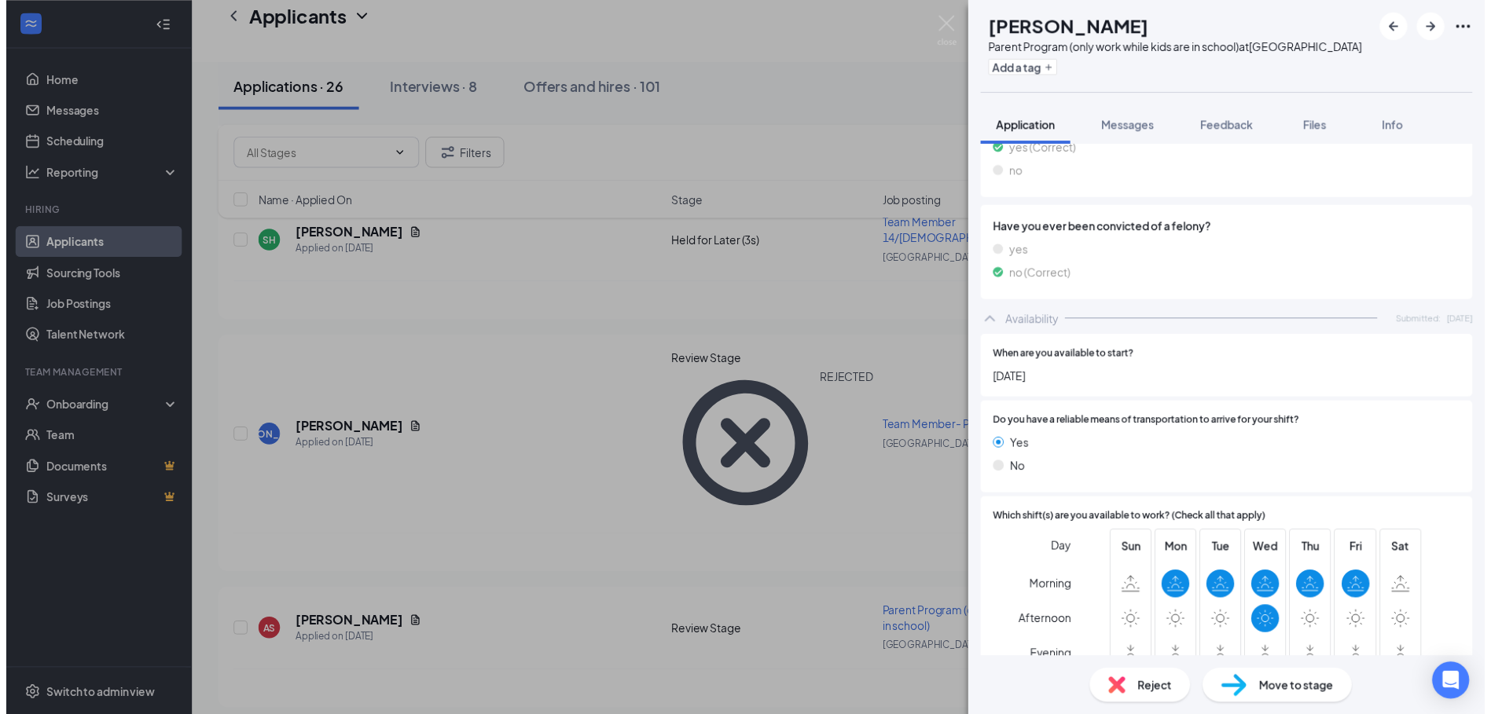
scroll to position [1742, 0]
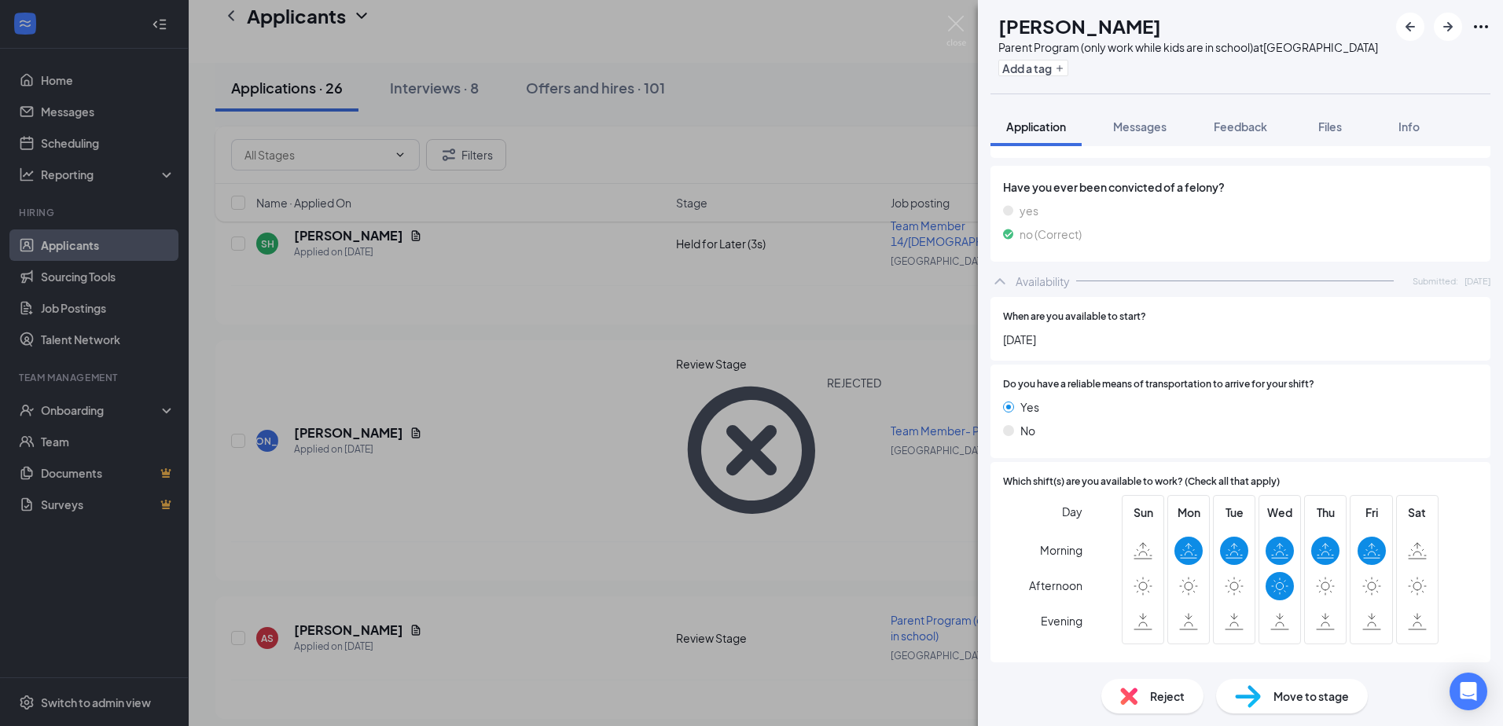
click at [675, 560] on div "AS [PERSON_NAME] Parent Program (only work while kids are in school) at [GEOGRA…" at bounding box center [751, 363] width 1503 height 726
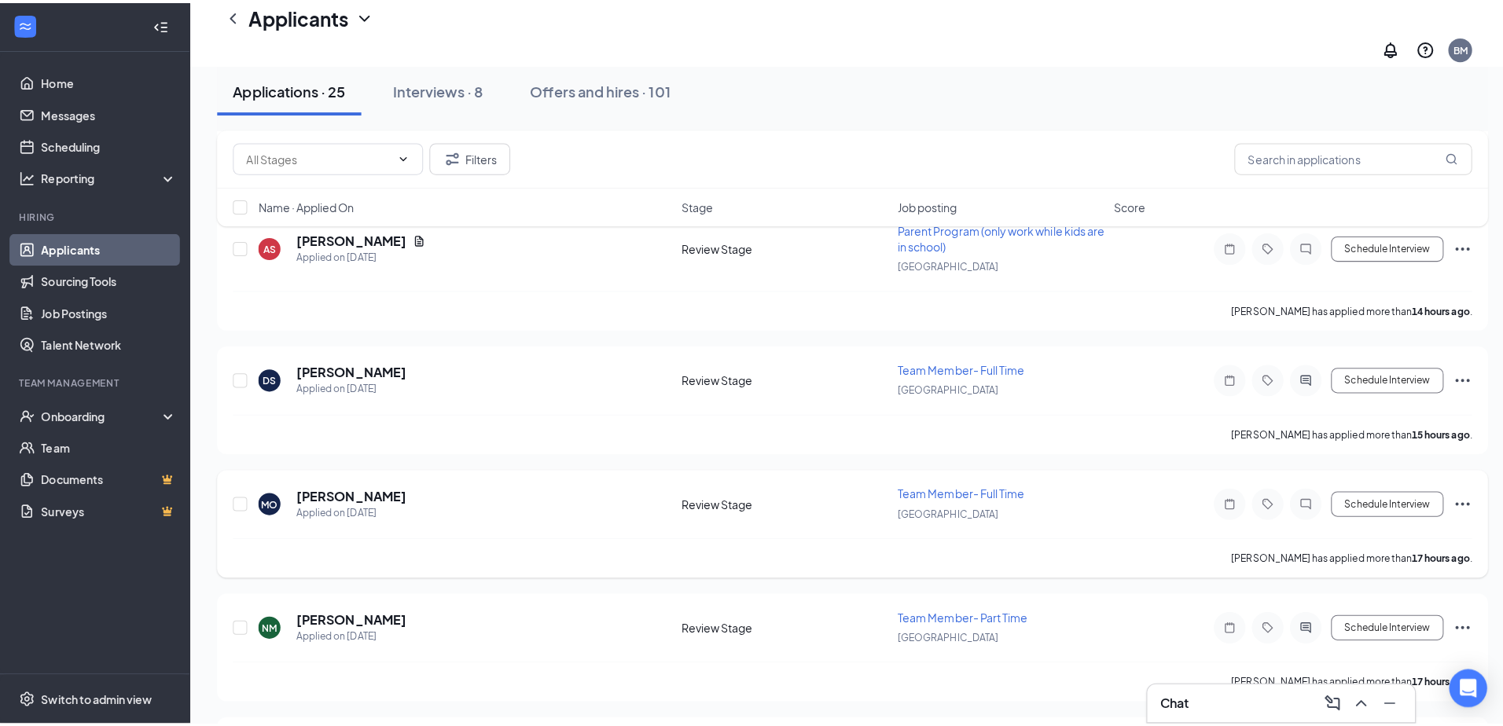
scroll to position [472, 0]
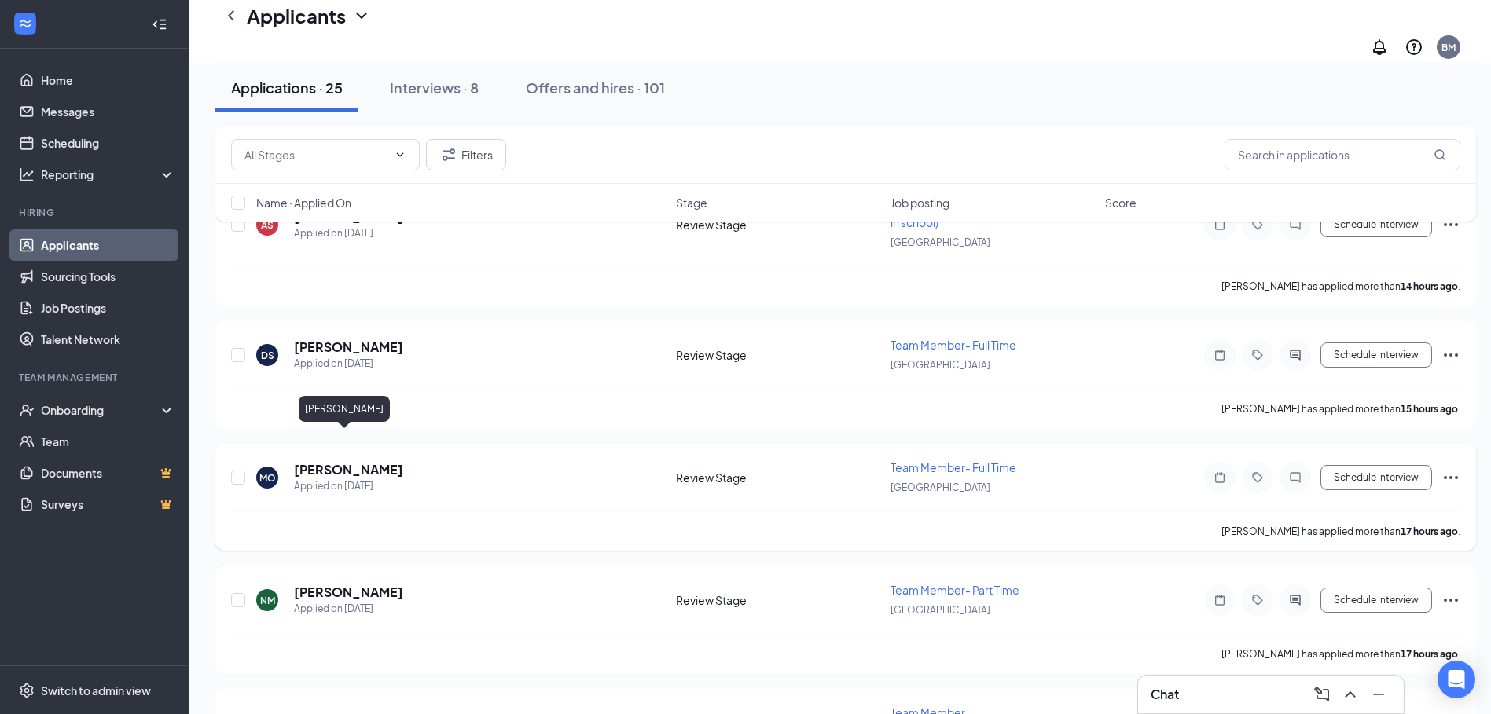
click at [303, 461] on h5 "[PERSON_NAME]" at bounding box center [348, 469] width 109 height 17
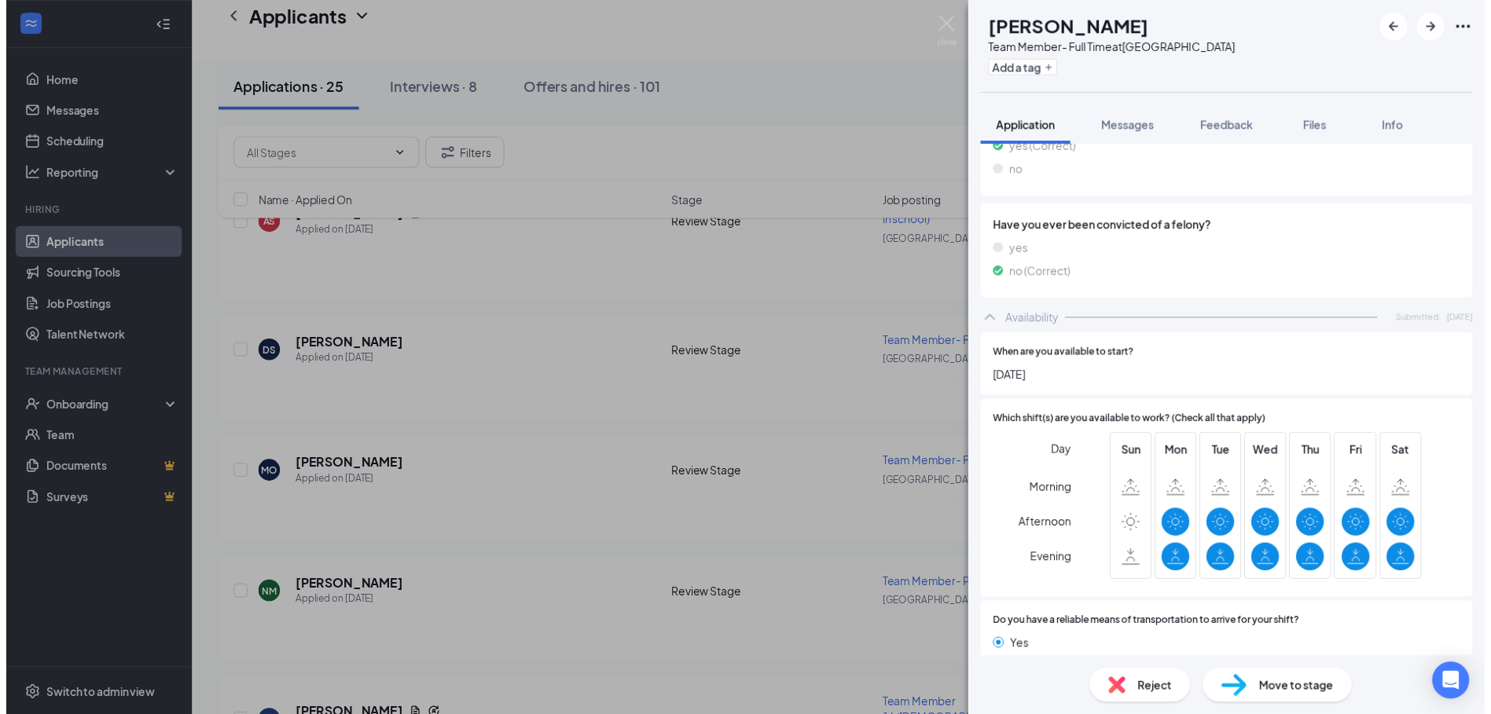
scroll to position [1520, 0]
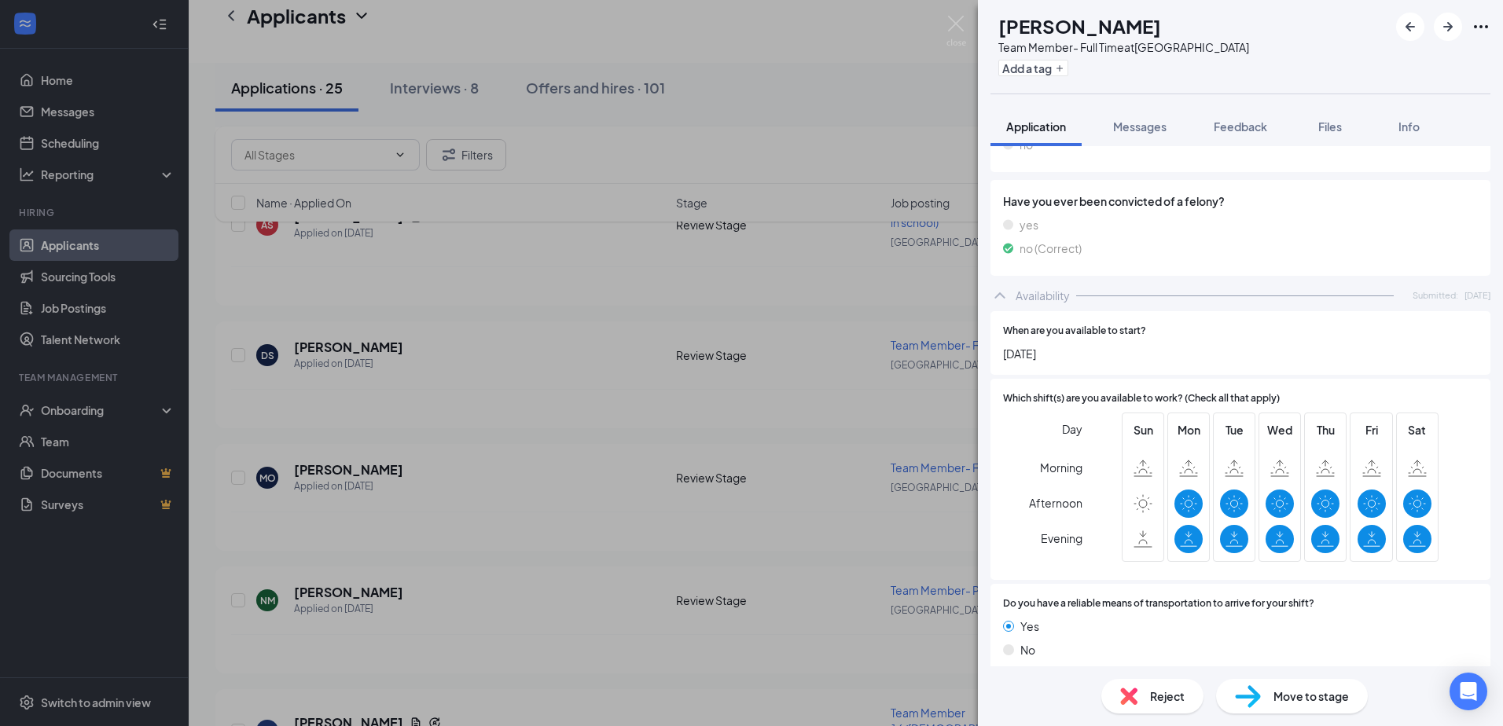
click at [543, 534] on div "MO [PERSON_NAME] Team Member- Full Time at [GEOGRAPHIC_DATA] Add a tag Applicat…" at bounding box center [751, 363] width 1503 height 726
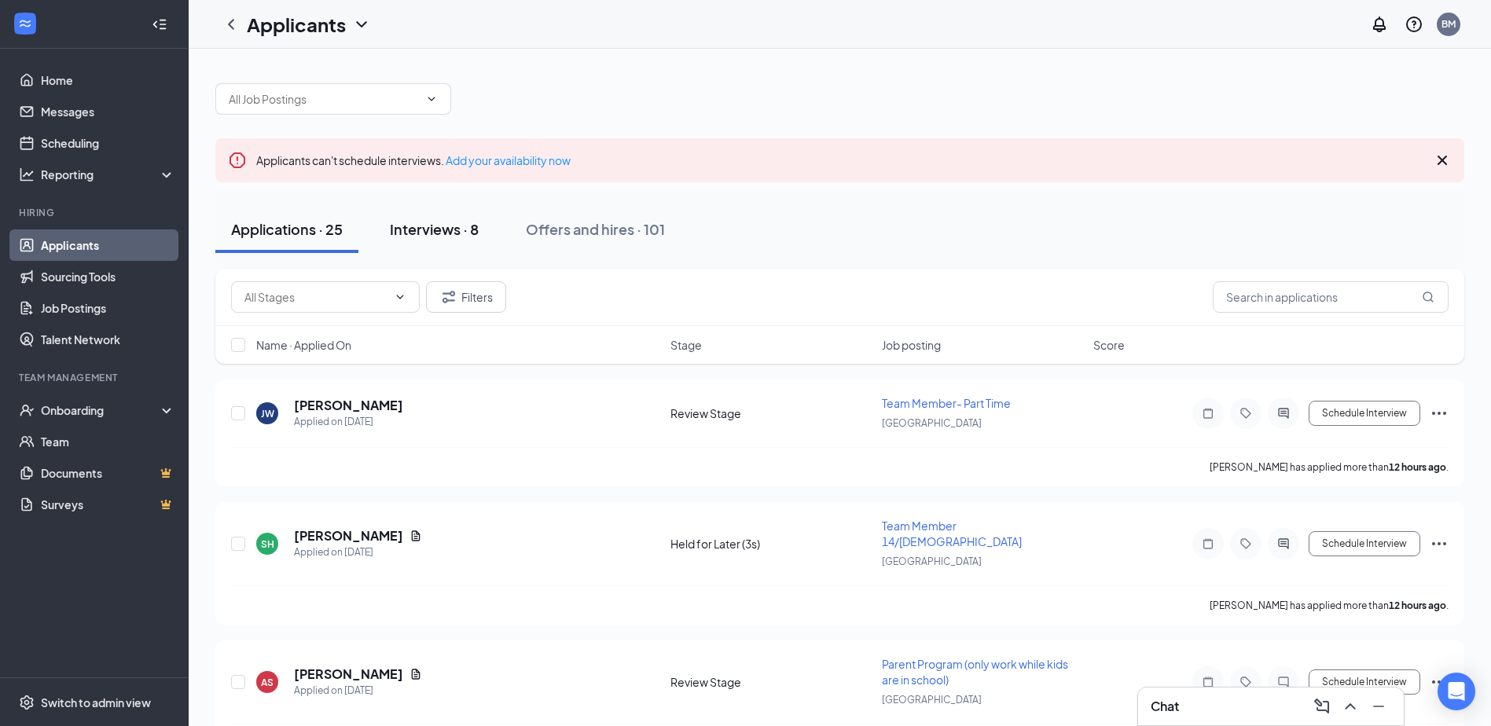
click at [469, 223] on div "Interviews · 8" at bounding box center [434, 229] width 89 height 20
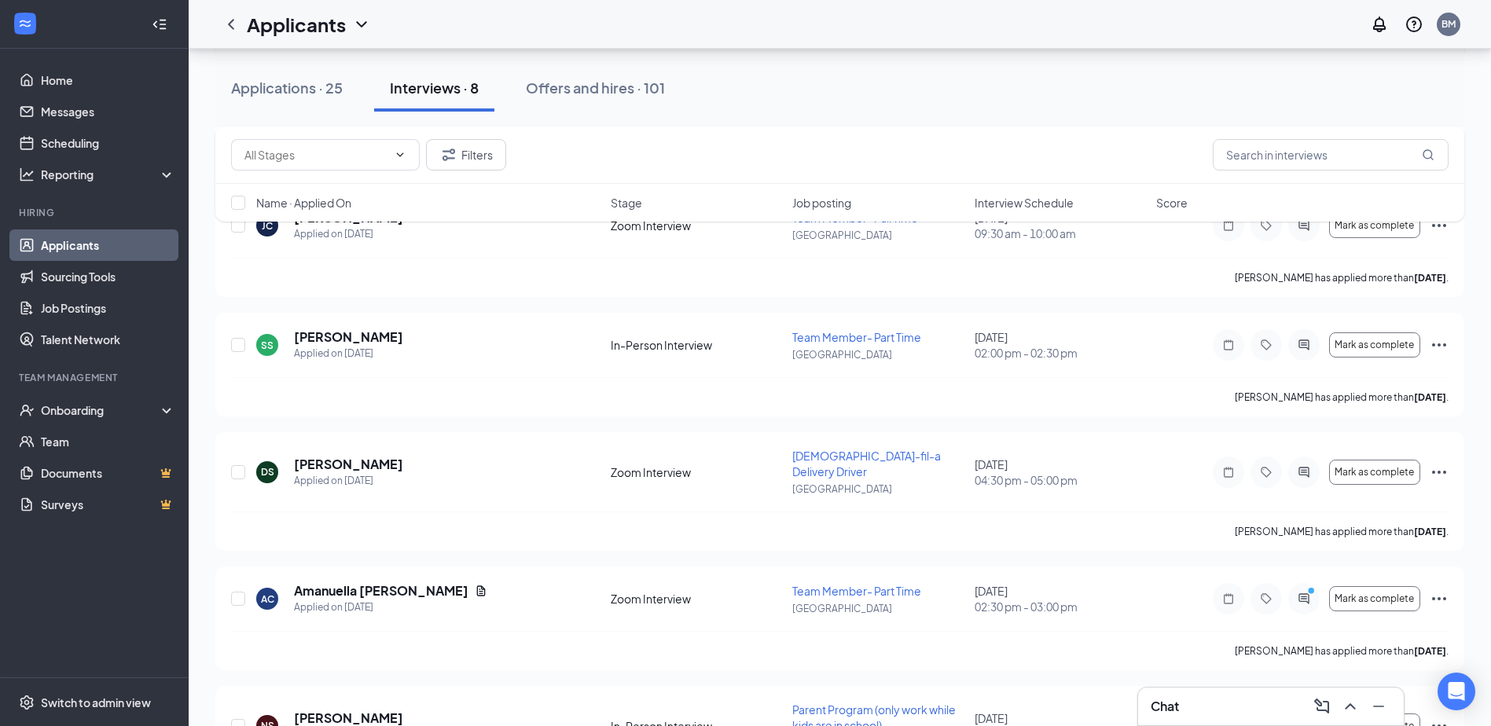
scroll to position [156, 0]
